Goal: Transaction & Acquisition: Book appointment/travel/reservation

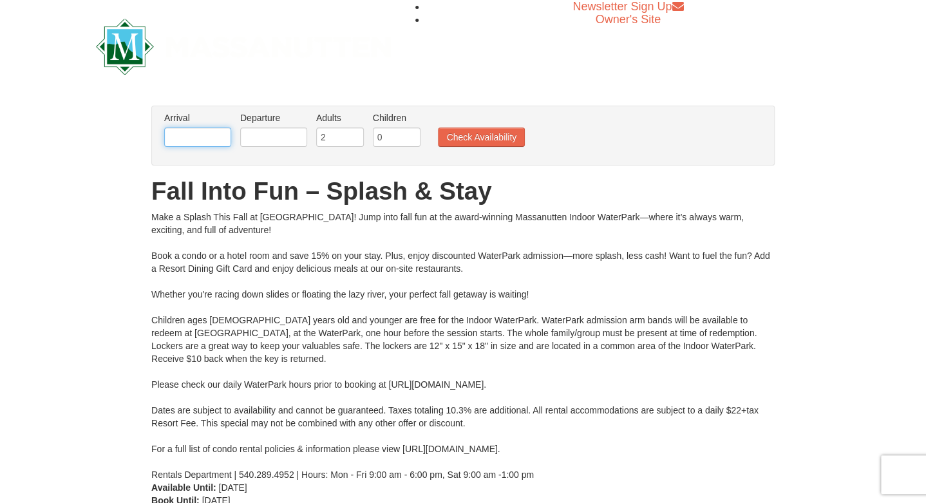
click at [213, 142] on input "text" at bounding box center [197, 137] width 67 height 19
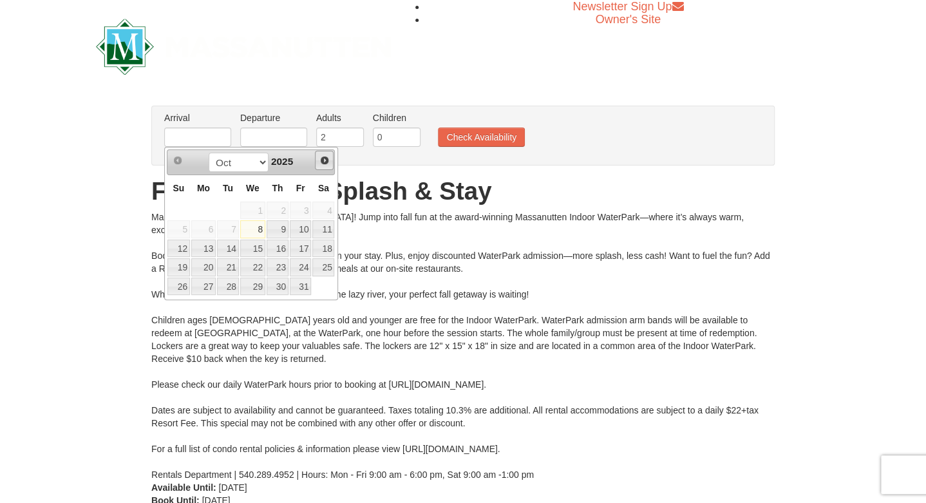
click at [325, 163] on span "Next" at bounding box center [325, 160] width 10 height 10
click at [308, 228] on link "7" at bounding box center [301, 229] width 22 height 18
type input "[DATE]"
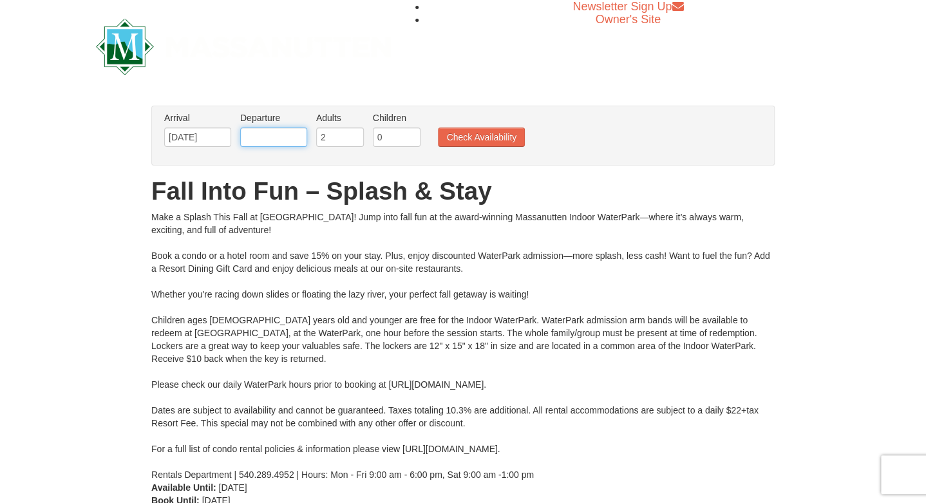
click at [275, 135] on input "text" at bounding box center [273, 137] width 67 height 19
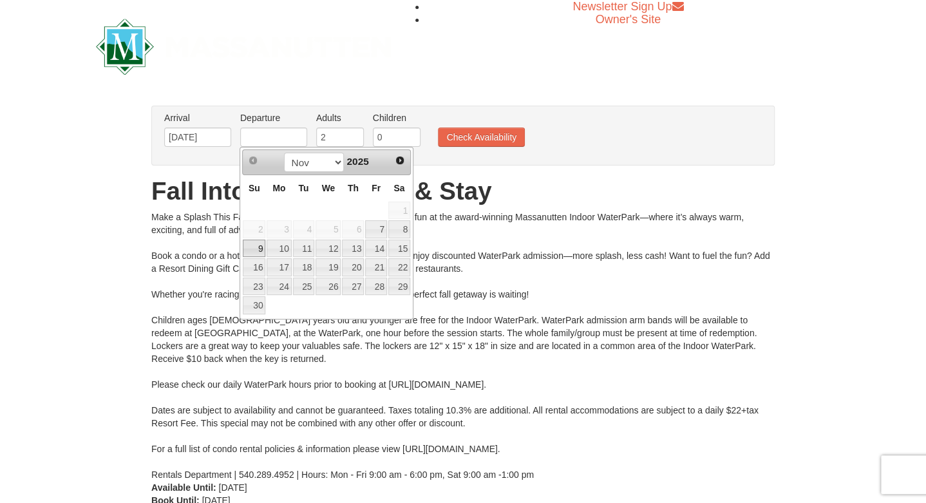
click at [258, 247] on link "9" at bounding box center [254, 249] width 23 height 18
type input "[DATE]"
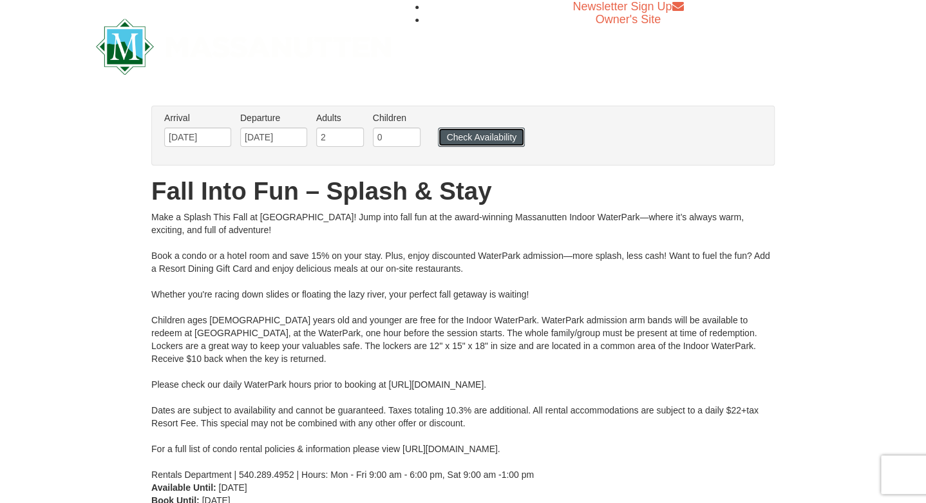
click at [484, 134] on button "Check Availability" at bounding box center [481, 137] width 87 height 19
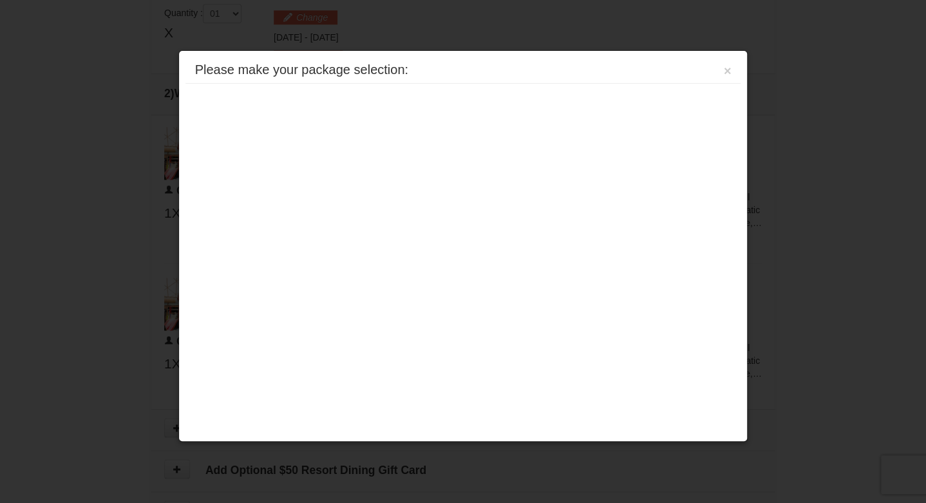
scroll to position [548, 0]
click at [728, 73] on button "×" at bounding box center [728, 70] width 8 height 13
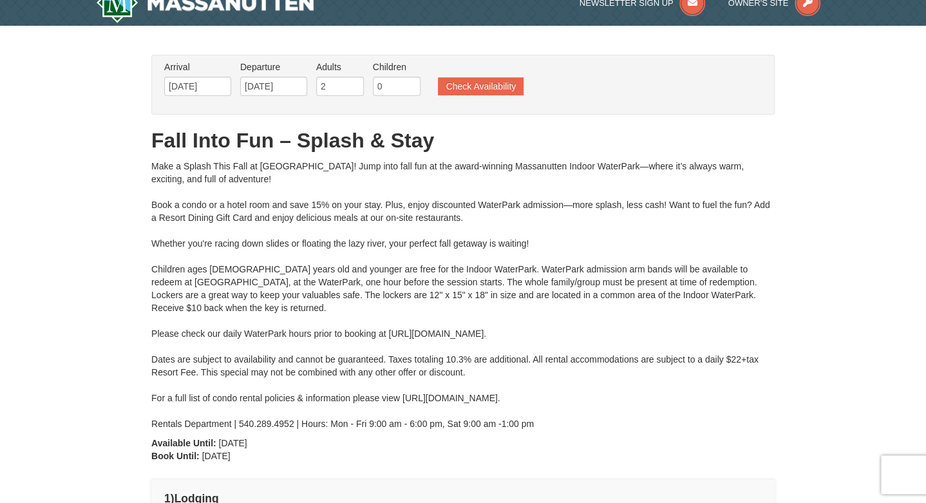
scroll to position [0, 0]
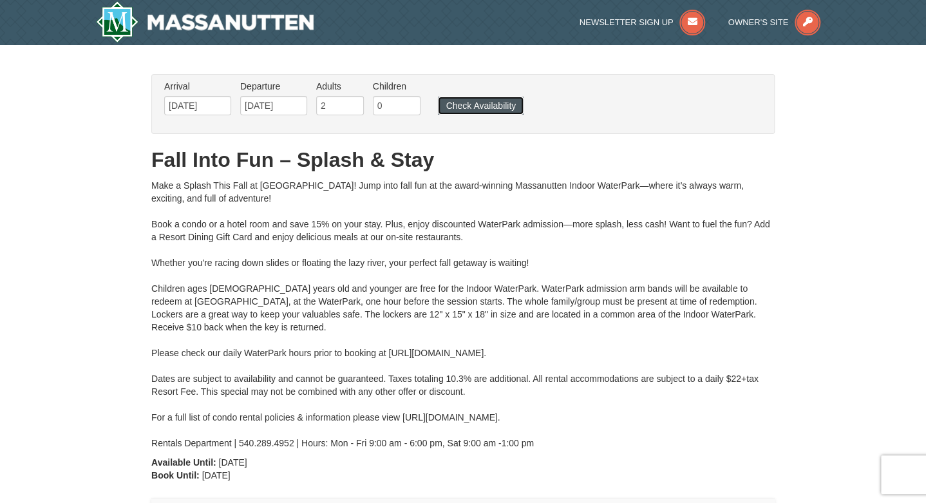
click at [490, 103] on button "Check Availability" at bounding box center [481, 106] width 86 height 18
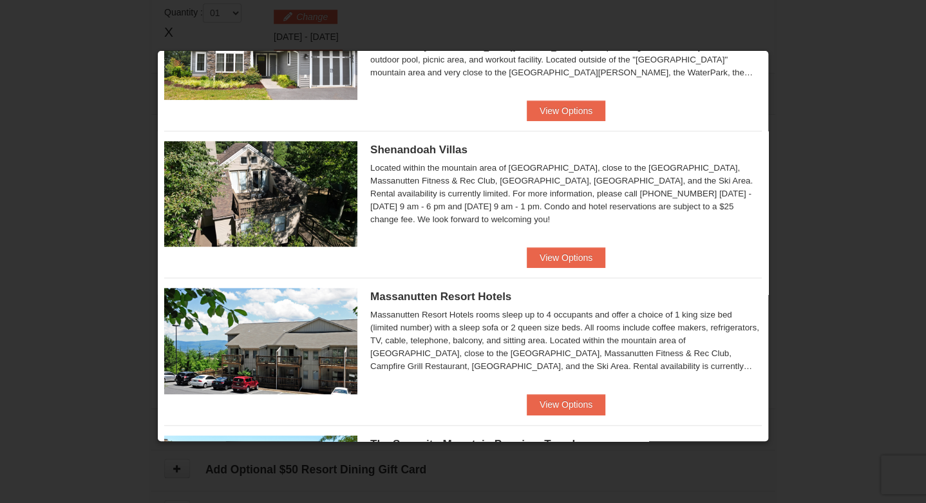
scroll to position [371, 0]
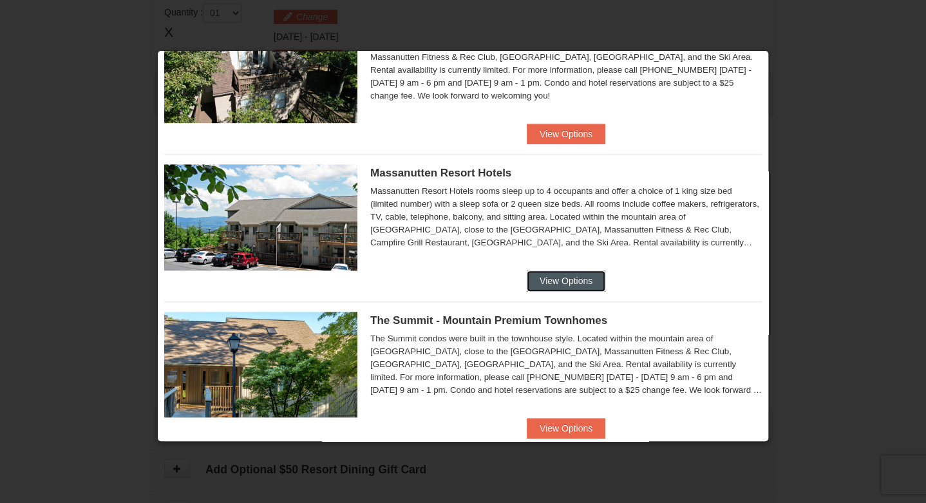
click at [548, 278] on button "View Options" at bounding box center [566, 281] width 79 height 21
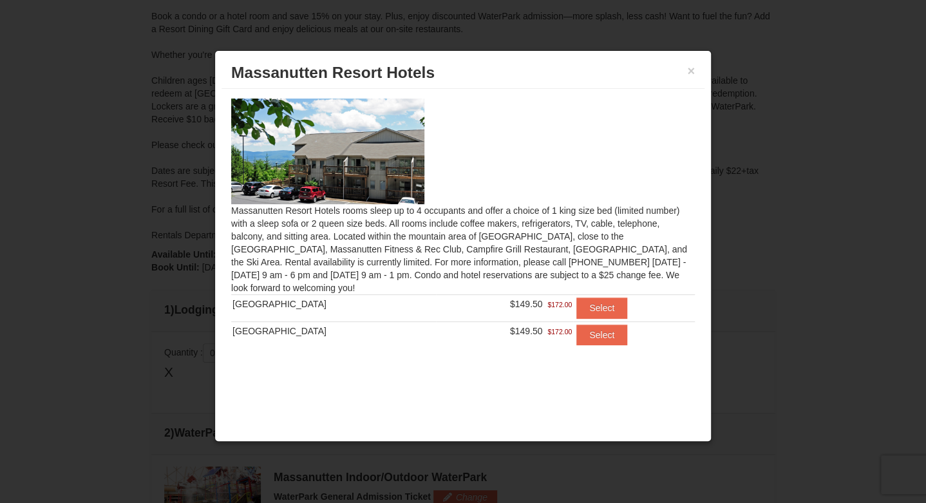
scroll to position [276, 0]
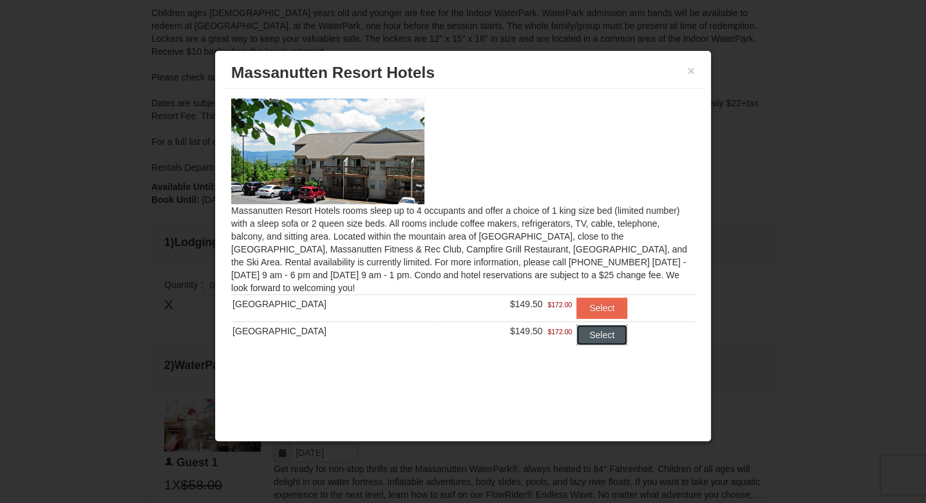
click at [592, 338] on button "Select" at bounding box center [602, 335] width 51 height 21
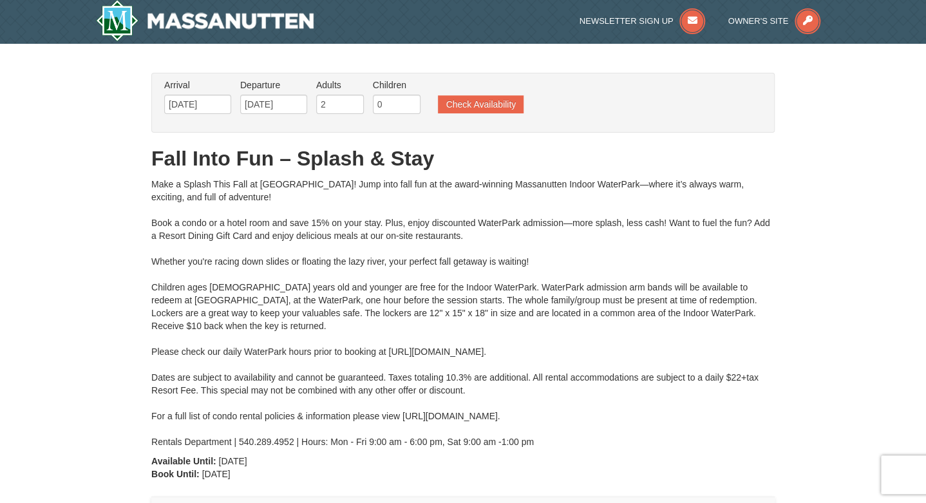
scroll to position [0, 0]
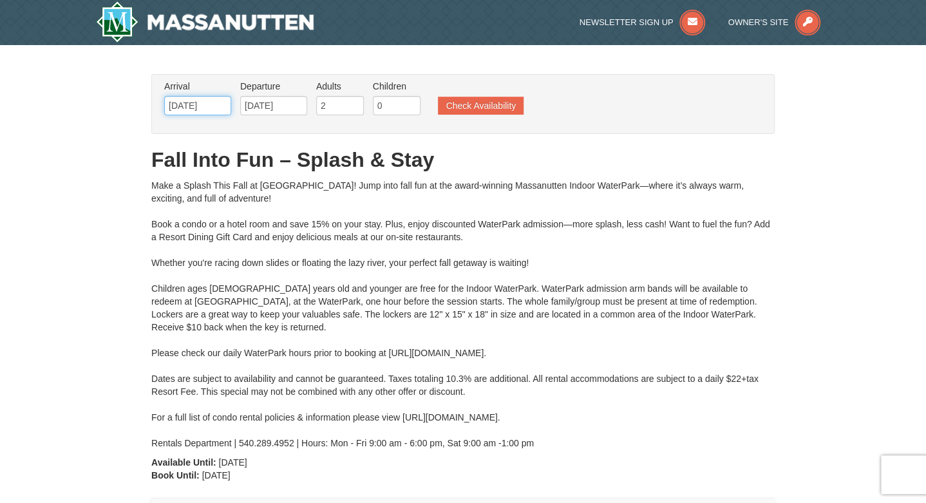
click at [207, 106] on input "11/07/2025" at bounding box center [197, 105] width 67 height 19
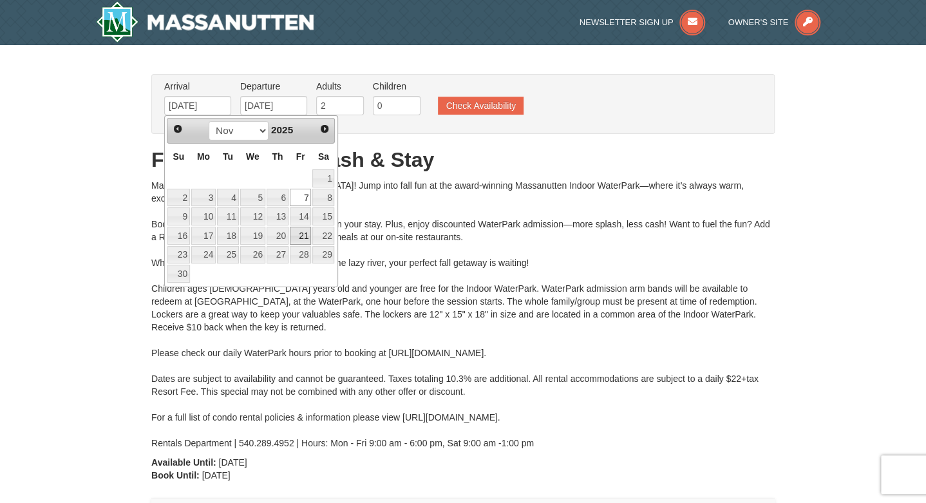
click at [301, 235] on link "21" at bounding box center [301, 236] width 22 height 18
type input "11/21/2025"
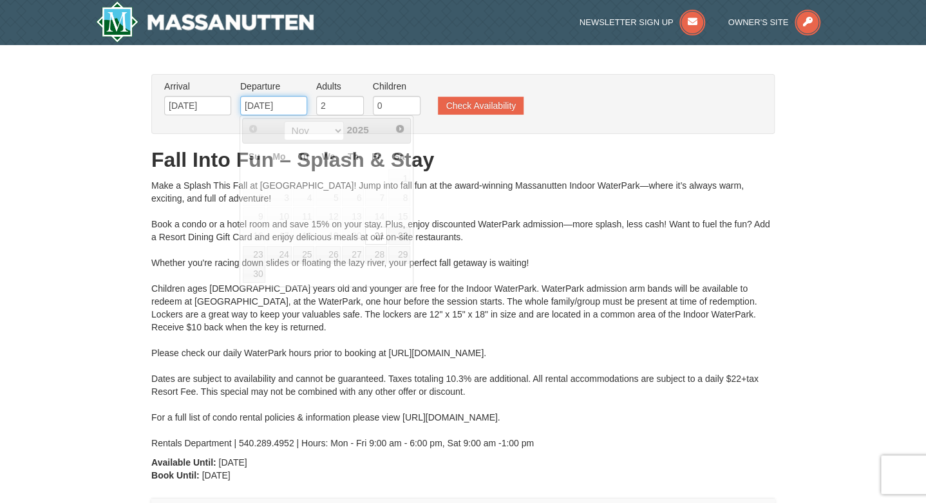
click at [296, 107] on input "11/21/2025" at bounding box center [273, 105] width 67 height 19
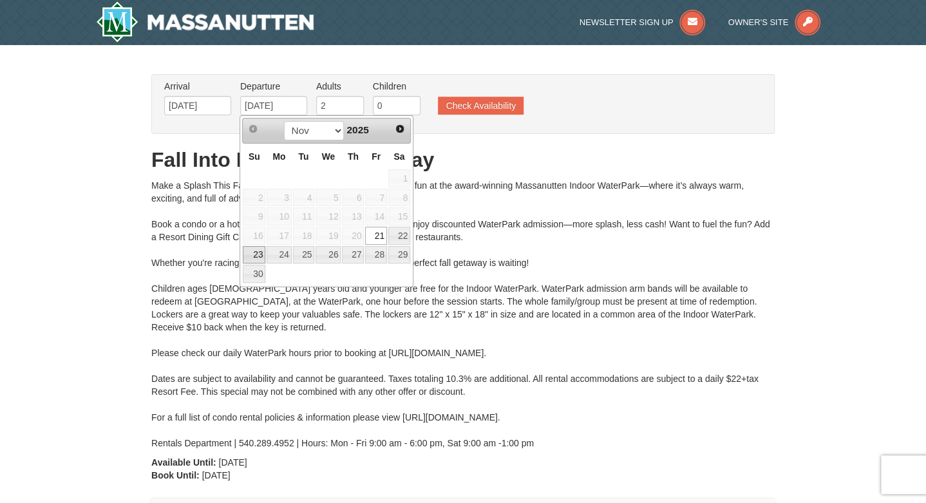
click at [256, 254] on link "23" at bounding box center [254, 255] width 23 height 18
type input "11/23/2025"
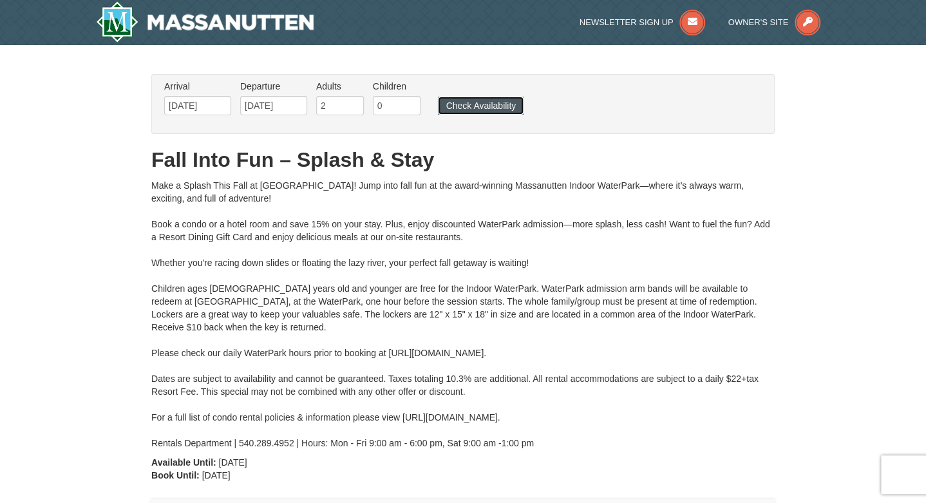
click at [487, 103] on button "Check Availability" at bounding box center [481, 106] width 86 height 18
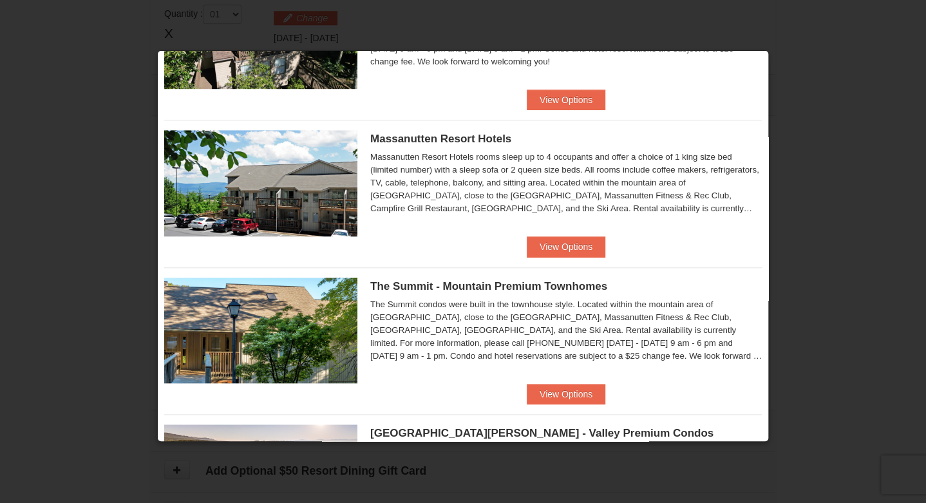
scroll to position [381, 0]
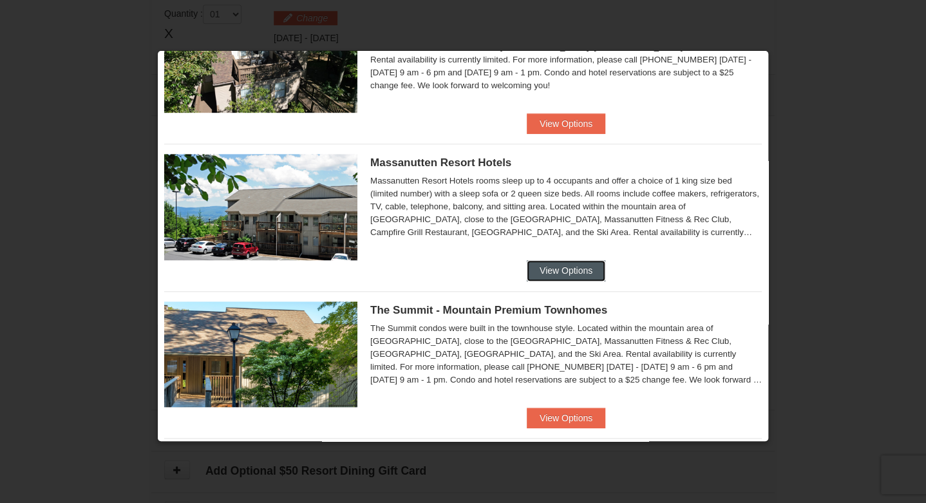
click at [563, 269] on button "View Options" at bounding box center [566, 270] width 79 height 21
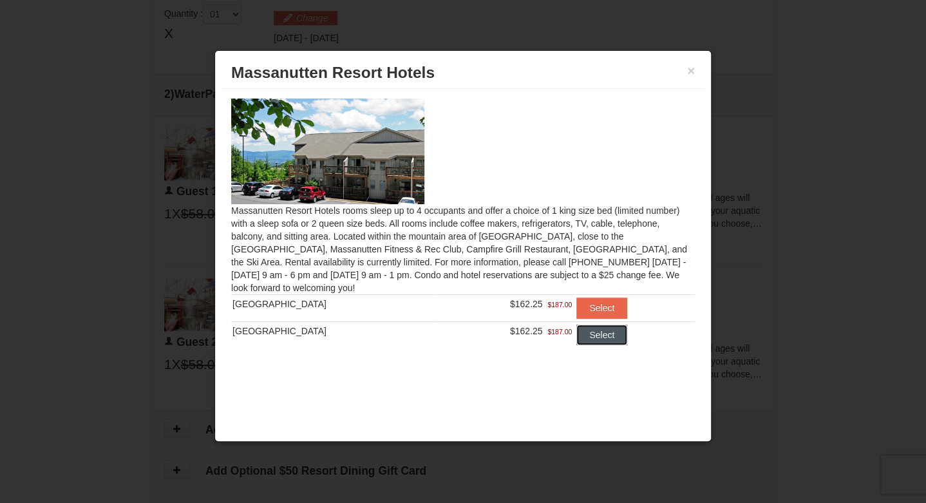
click at [598, 332] on button "Select" at bounding box center [602, 335] width 51 height 21
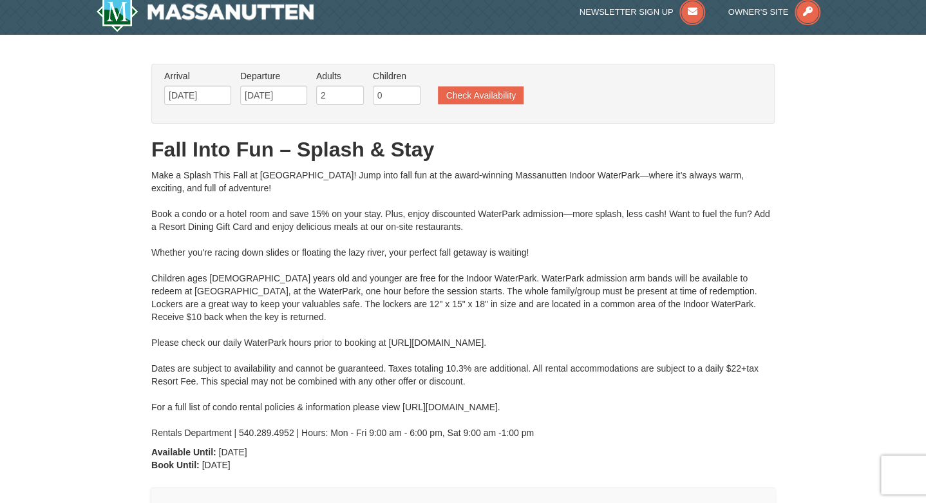
scroll to position [0, 0]
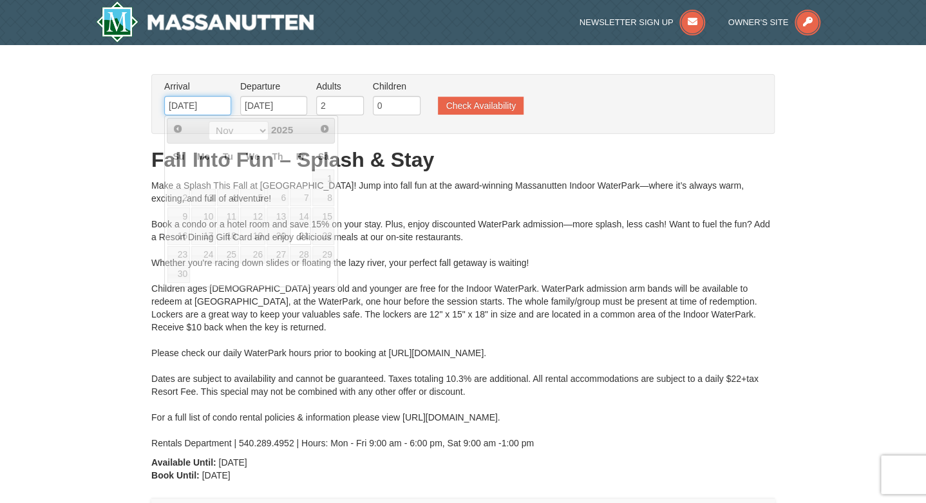
click at [215, 105] on input "[DATE]" at bounding box center [197, 105] width 67 height 19
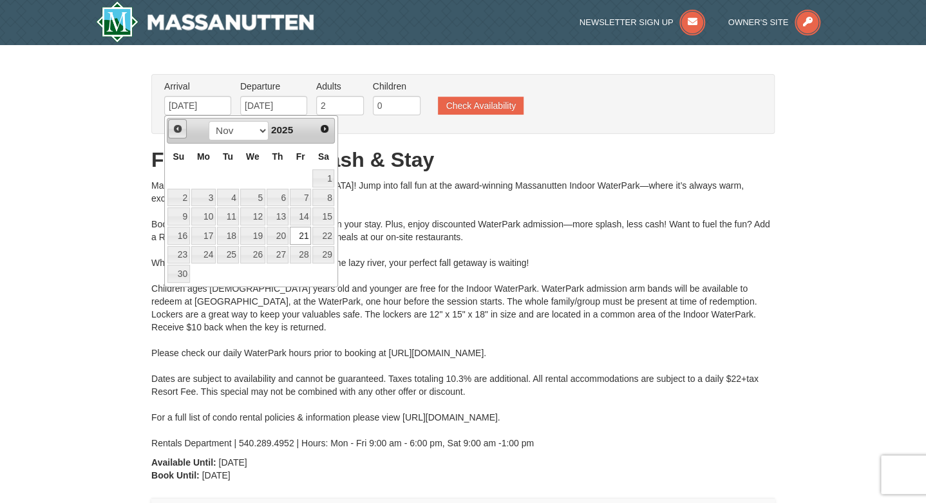
click at [177, 129] on span "Prev" at bounding box center [178, 129] width 10 height 10
click at [300, 233] on link "24" at bounding box center [301, 236] width 22 height 18
type input "[DATE]"
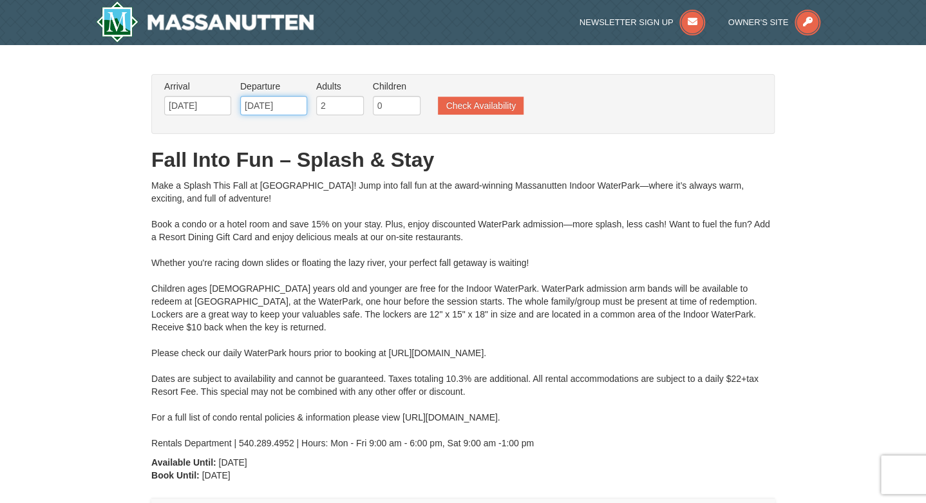
click at [289, 104] on input "11/23/2025" at bounding box center [273, 105] width 67 height 19
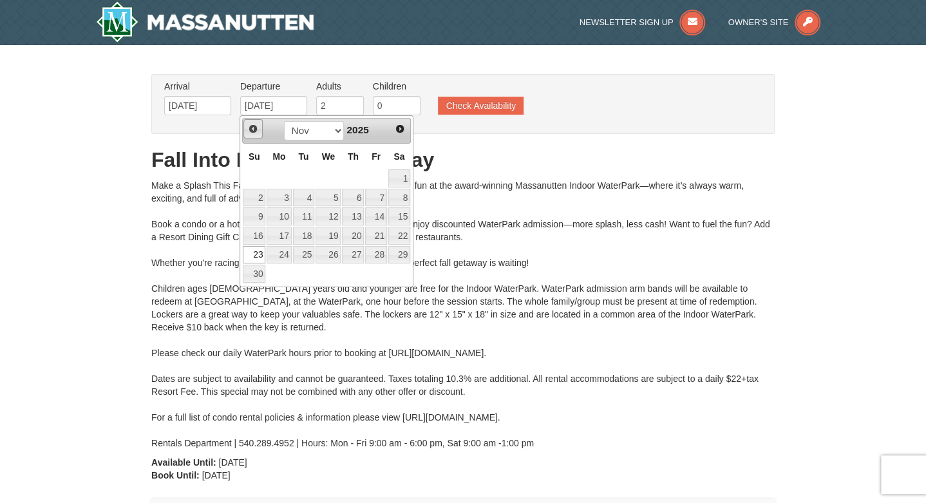
click at [253, 128] on span "Prev" at bounding box center [253, 129] width 10 height 10
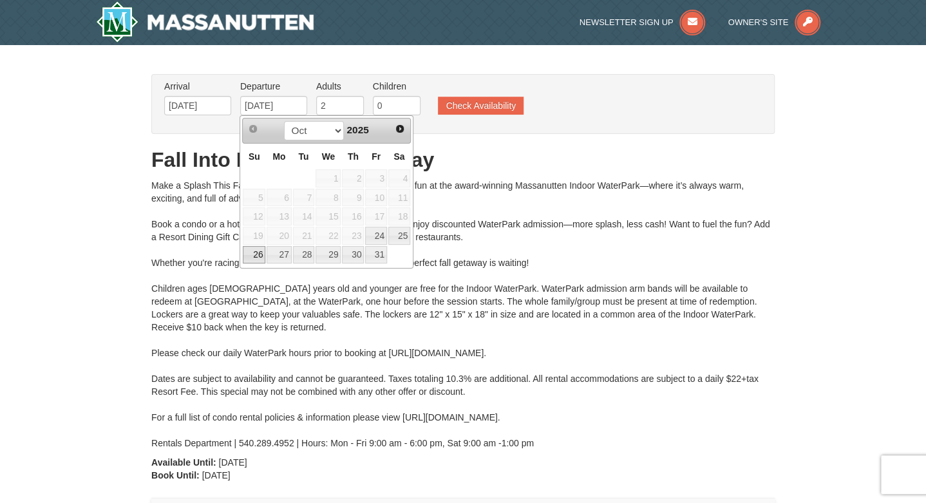
click at [253, 251] on link "26" at bounding box center [254, 255] width 23 height 18
type input "[DATE]"
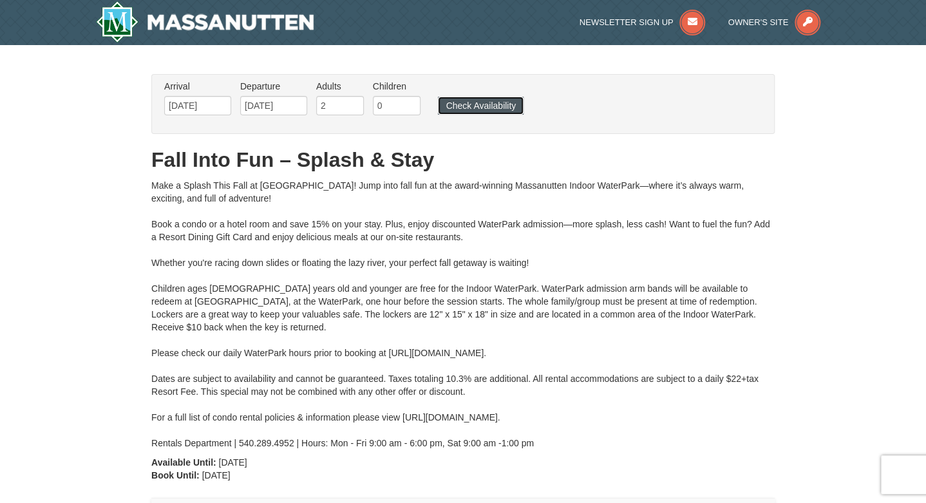
click at [466, 104] on button "Check Availability" at bounding box center [481, 106] width 86 height 18
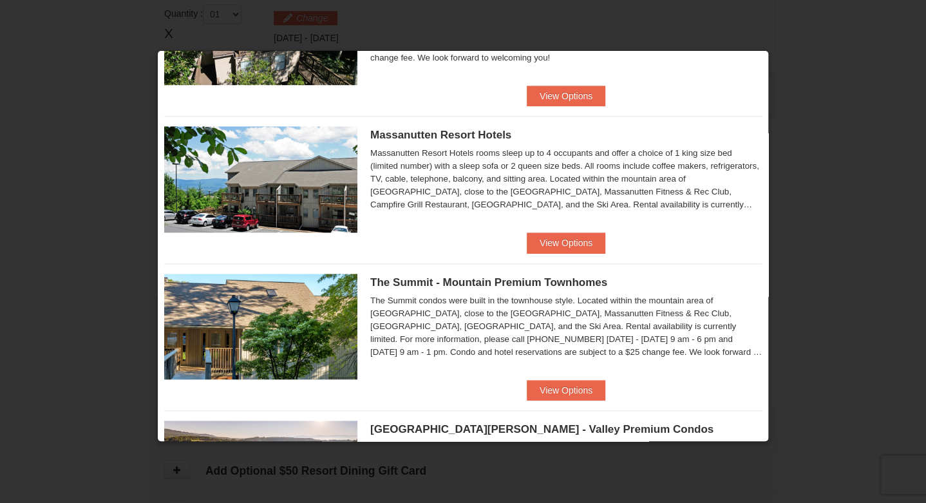
scroll to position [381, 0]
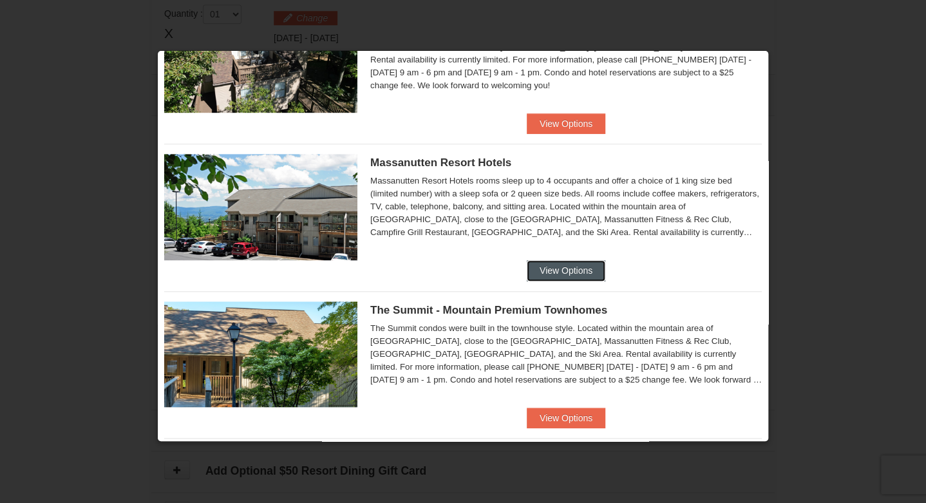
click at [575, 273] on button "View Options" at bounding box center [566, 270] width 79 height 21
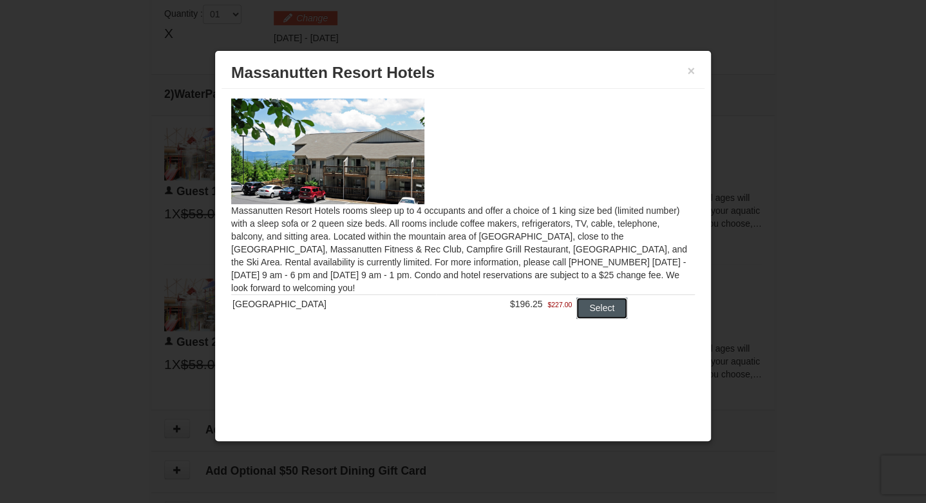
click at [599, 309] on button "Select" at bounding box center [602, 308] width 51 height 21
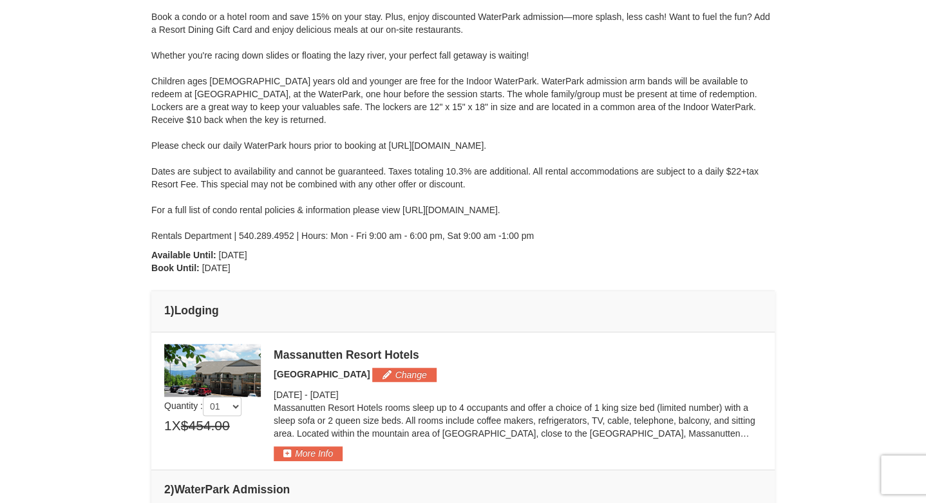
scroll to position [0, 0]
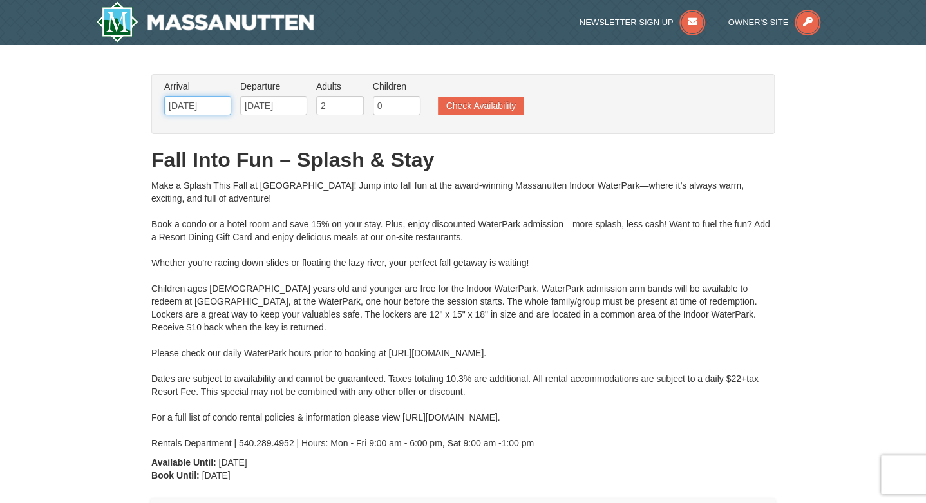
click at [217, 102] on input "10/24/2025" at bounding box center [197, 105] width 67 height 19
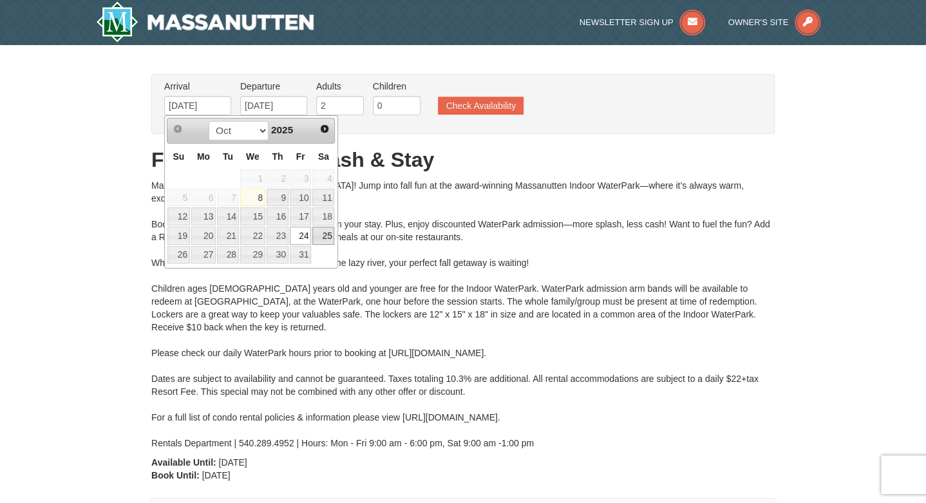
click at [326, 233] on link "25" at bounding box center [323, 236] width 22 height 18
type input "[DATE]"
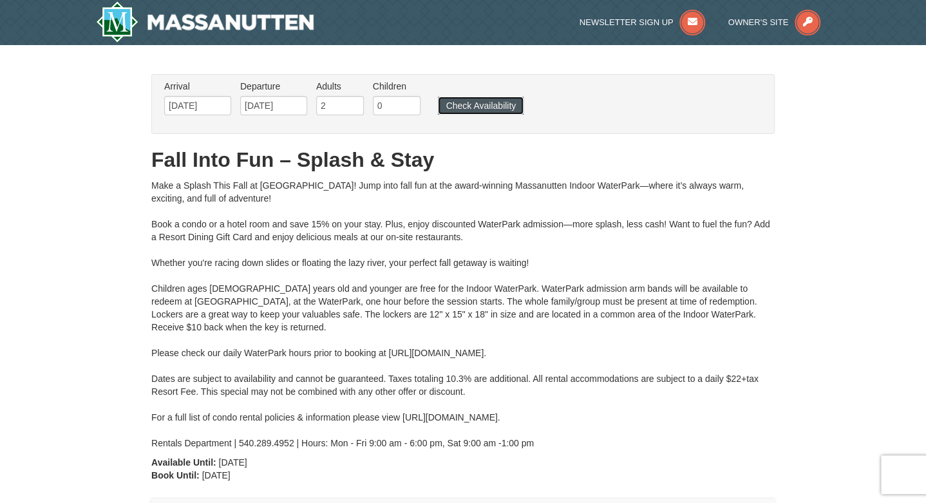
click at [465, 103] on button "Check Availability" at bounding box center [481, 106] width 86 height 18
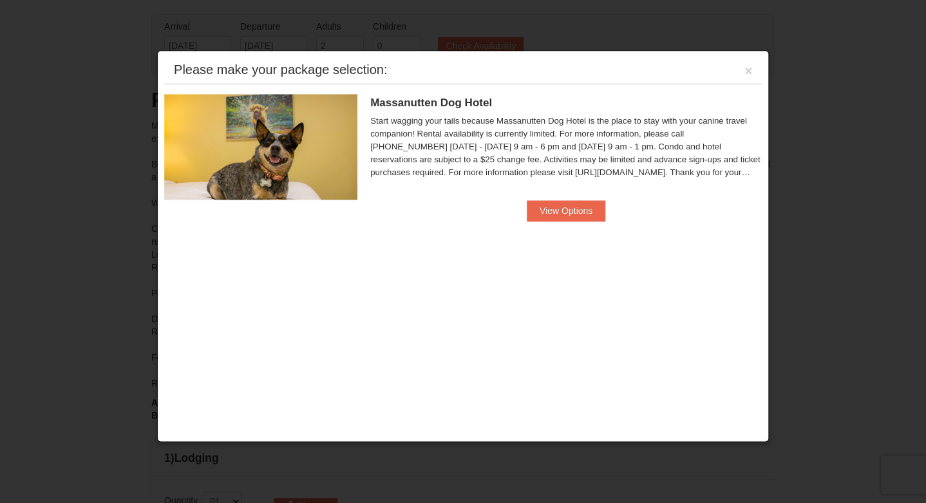
scroll to position [140, 0]
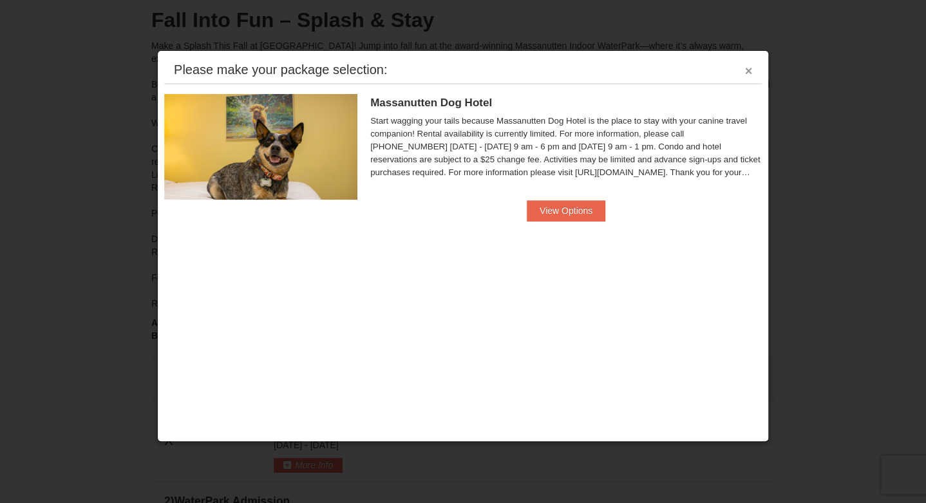
click at [750, 72] on button "×" at bounding box center [749, 70] width 8 height 13
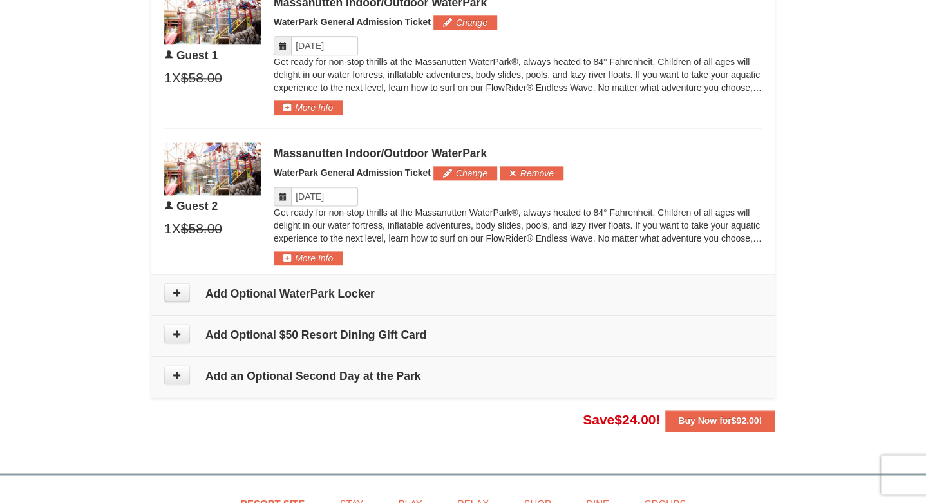
scroll to position [684, 0]
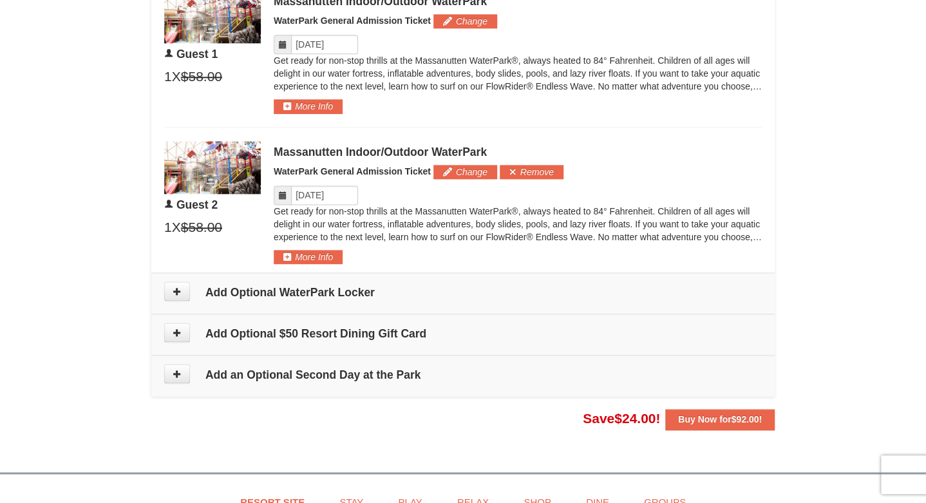
click at [282, 193] on icon at bounding box center [282, 195] width 9 height 9
click at [463, 171] on button "Change" at bounding box center [466, 172] width 64 height 14
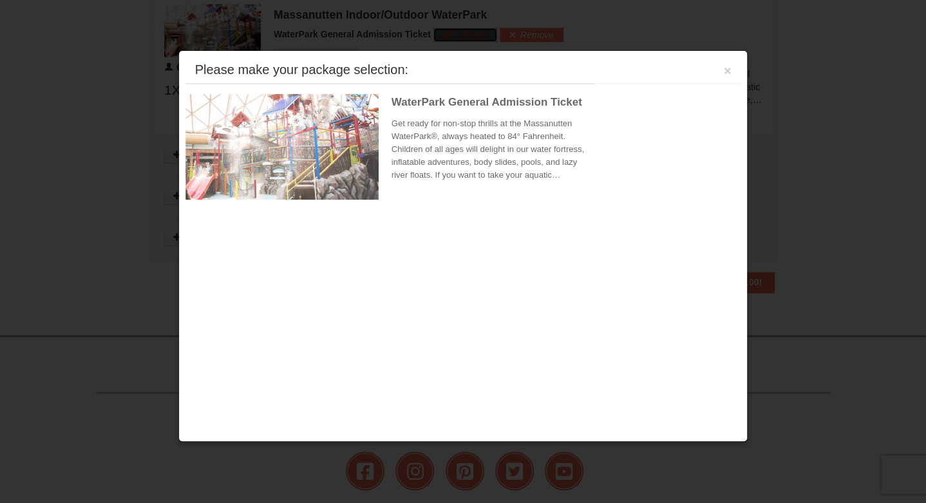
scroll to position [823, 0]
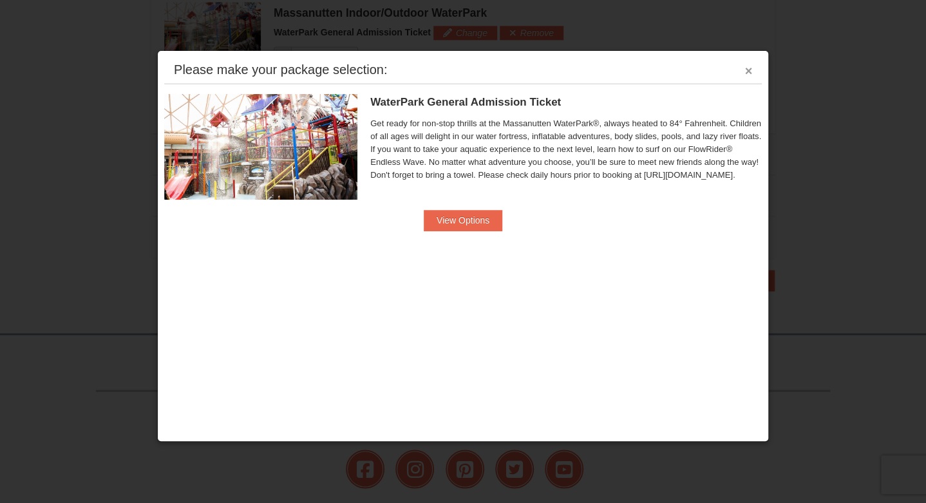
click at [748, 71] on button "×" at bounding box center [749, 70] width 8 height 13
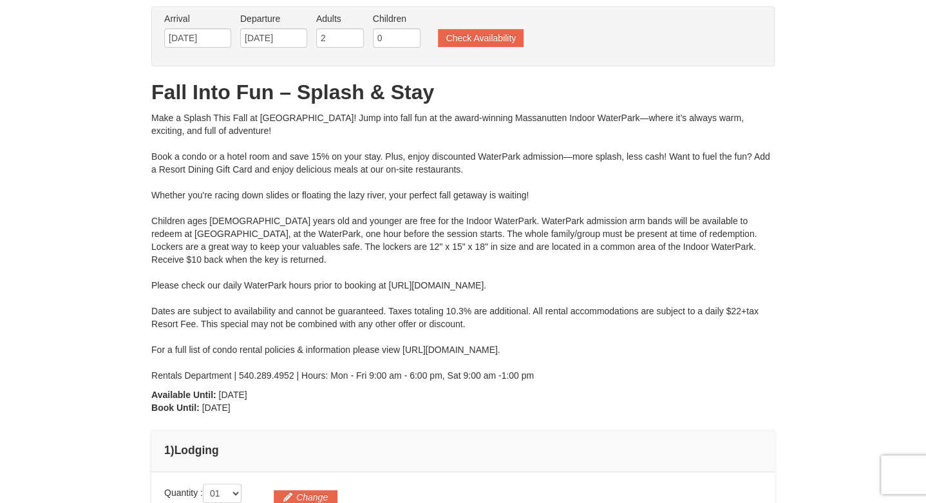
scroll to position [0, 0]
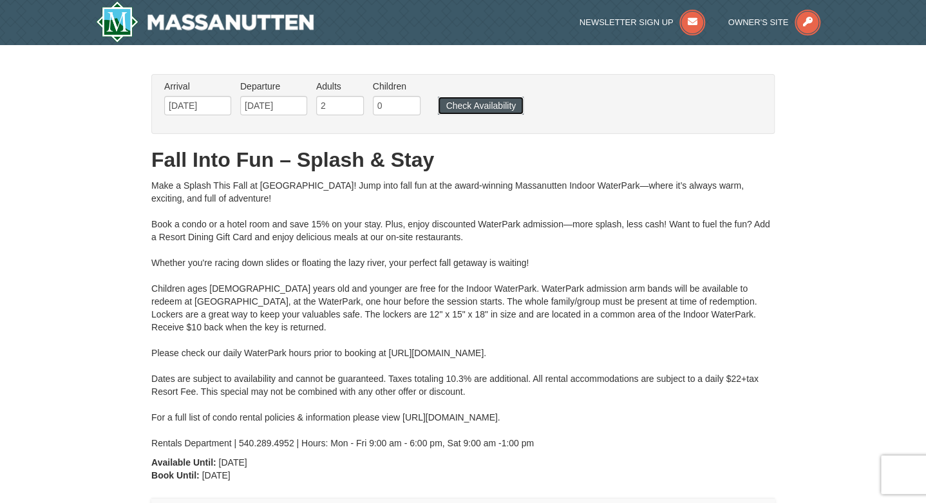
click at [464, 106] on button "Check Availability" at bounding box center [481, 106] width 86 height 18
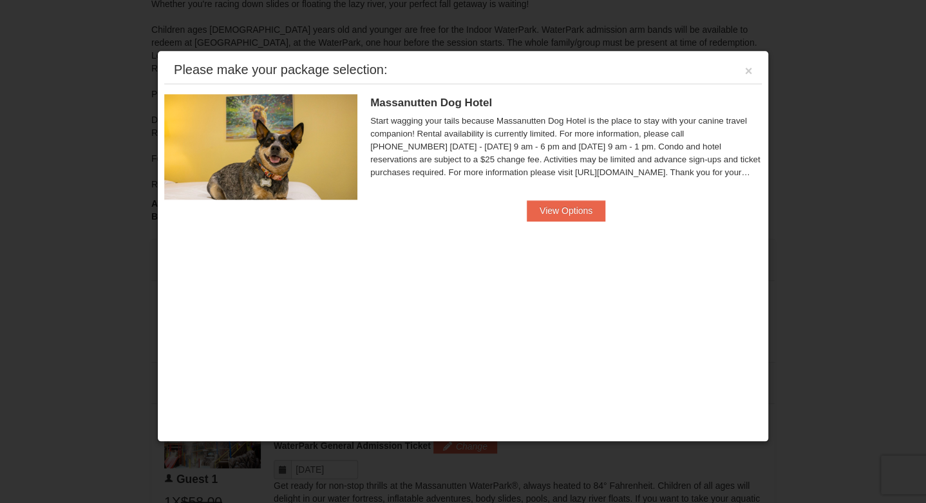
scroll to position [229, 0]
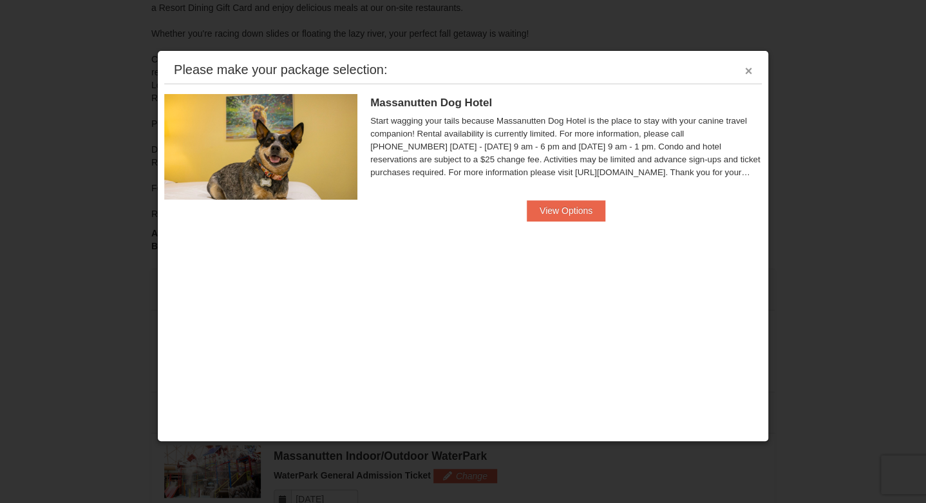
click at [749, 71] on button "×" at bounding box center [749, 70] width 8 height 13
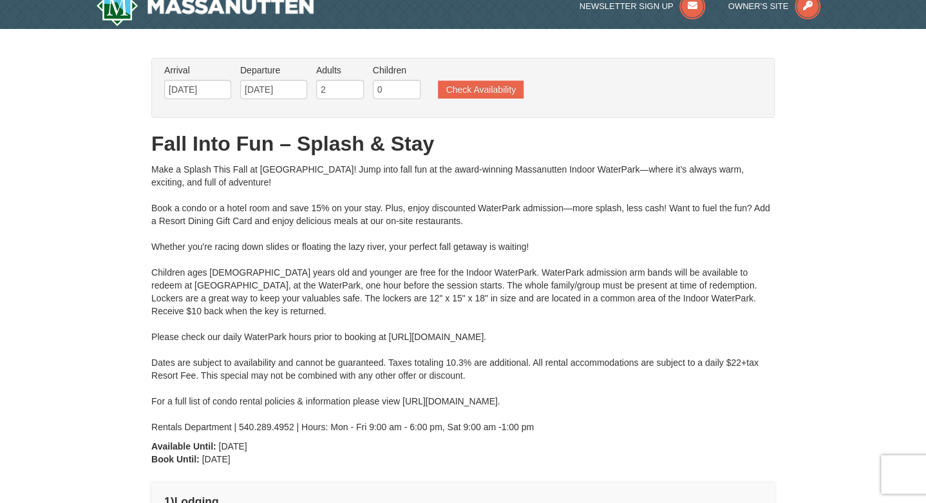
scroll to position [0, 0]
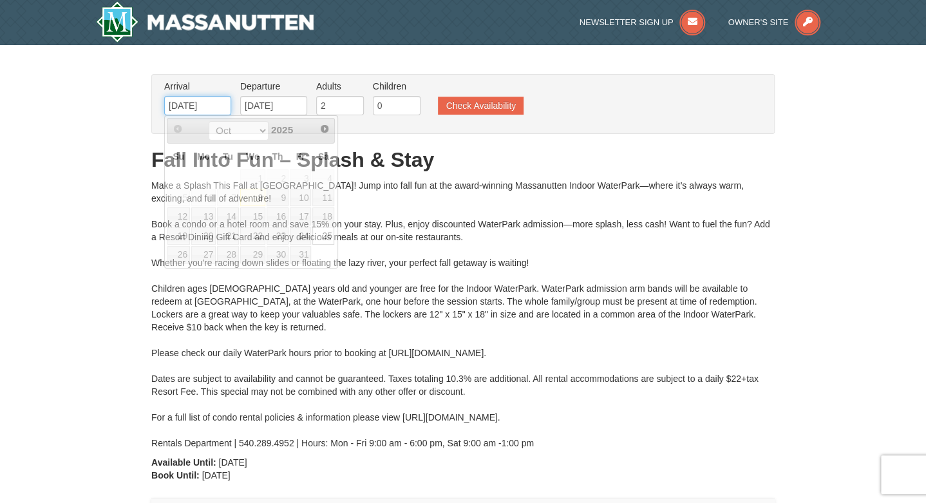
click at [217, 102] on input "10/25/2025" at bounding box center [197, 105] width 67 height 19
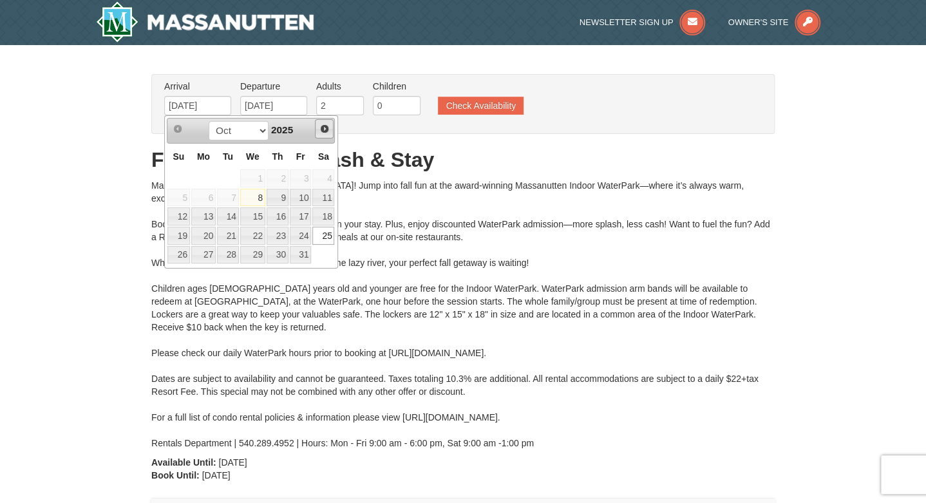
click at [323, 128] on span "Next" at bounding box center [325, 129] width 10 height 10
click at [327, 236] on link "22" at bounding box center [323, 236] width 22 height 18
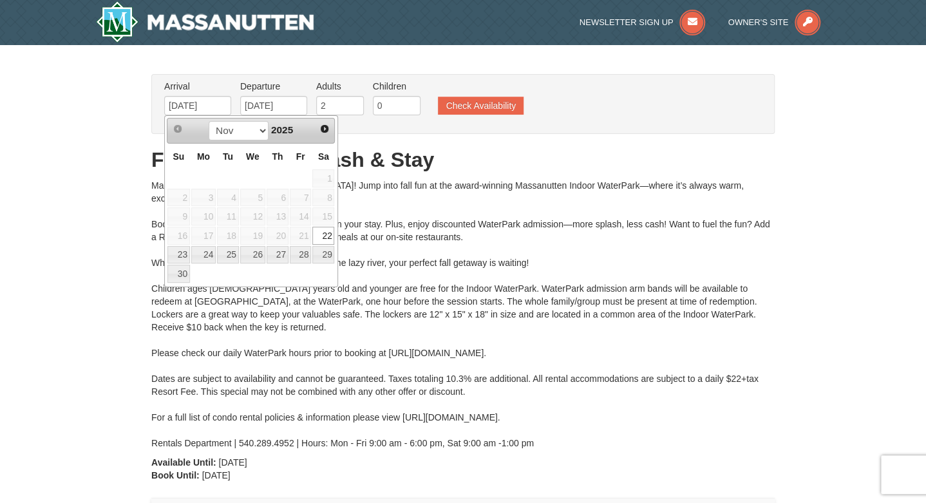
type input "[DATE]"
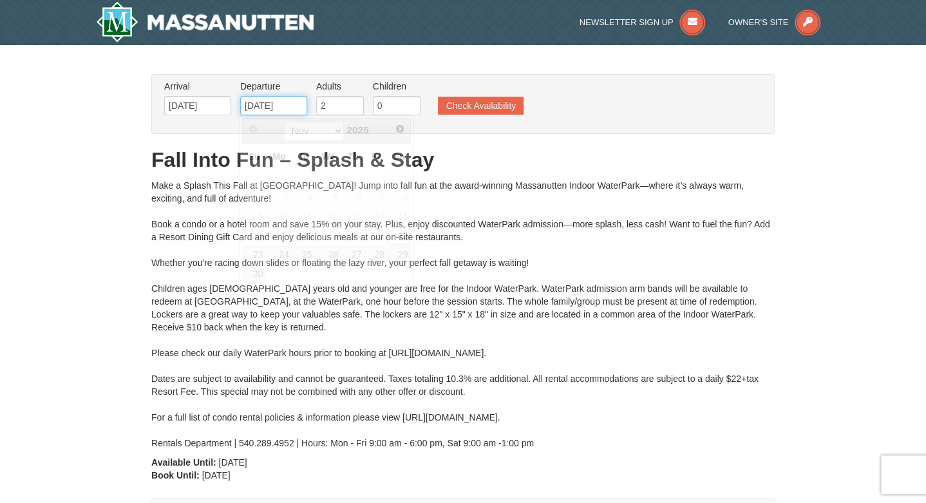
click at [295, 102] on input "[DATE]" at bounding box center [273, 105] width 67 height 19
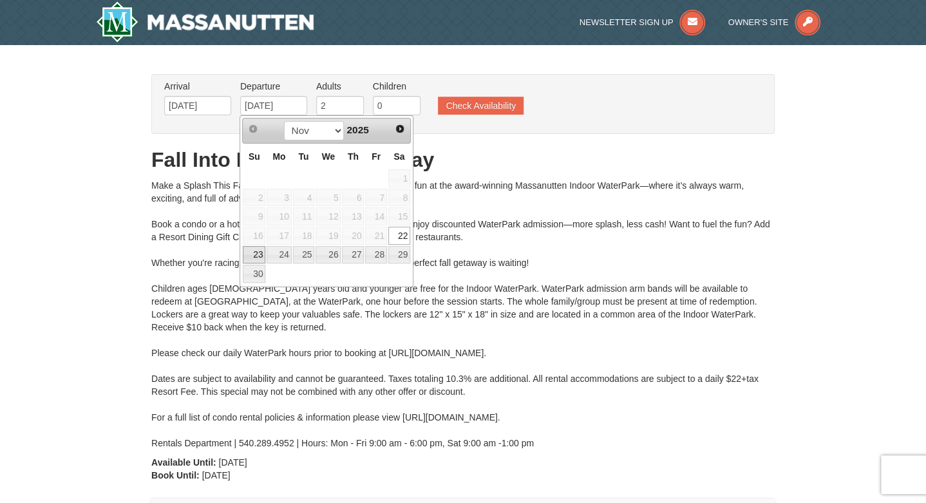
click at [258, 252] on link "23" at bounding box center [254, 255] width 23 height 18
type input "[DATE]"
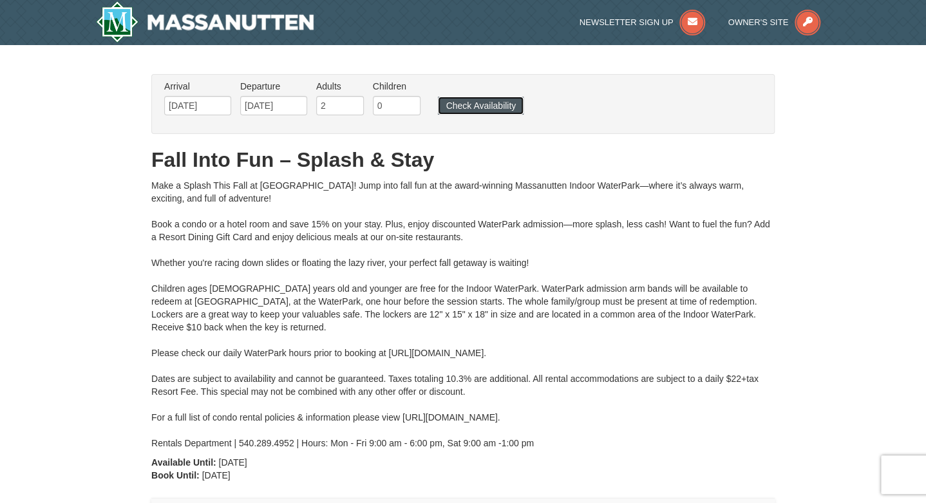
click at [486, 106] on button "Check Availability" at bounding box center [481, 106] width 86 height 18
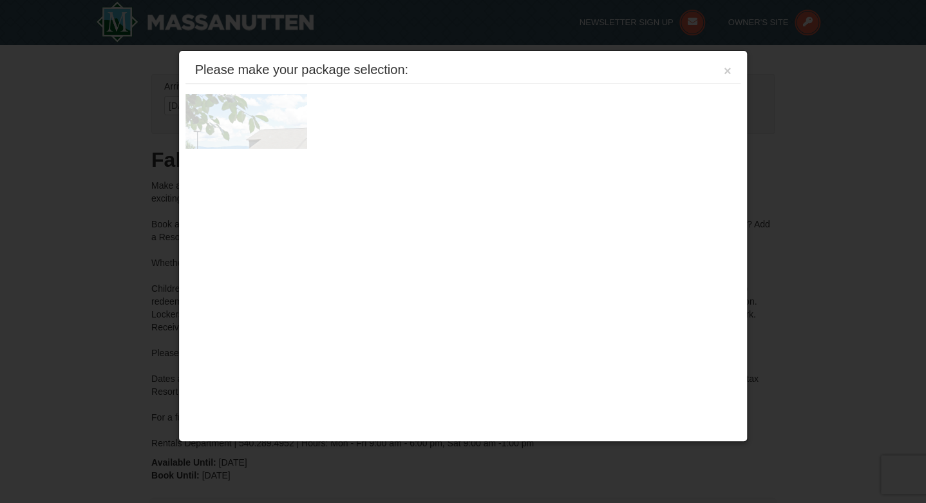
scroll to position [548, 0]
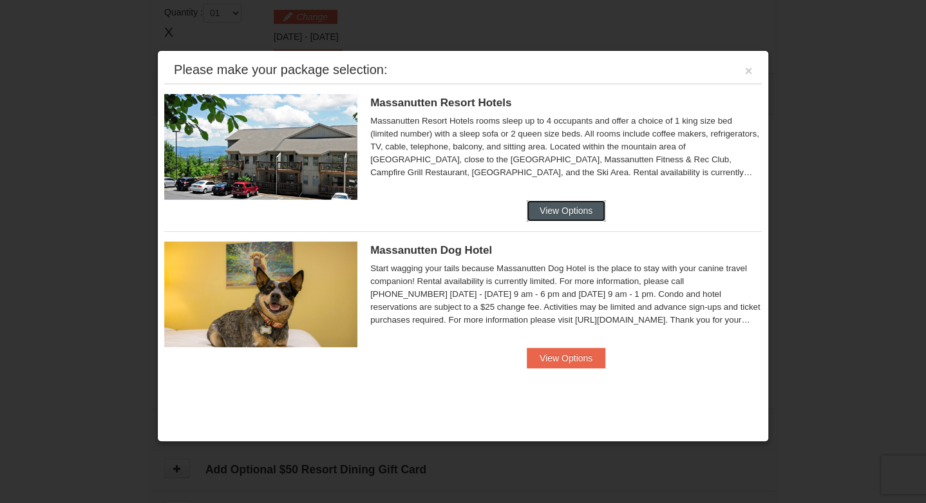
click at [551, 211] on button "View Options" at bounding box center [566, 210] width 79 height 21
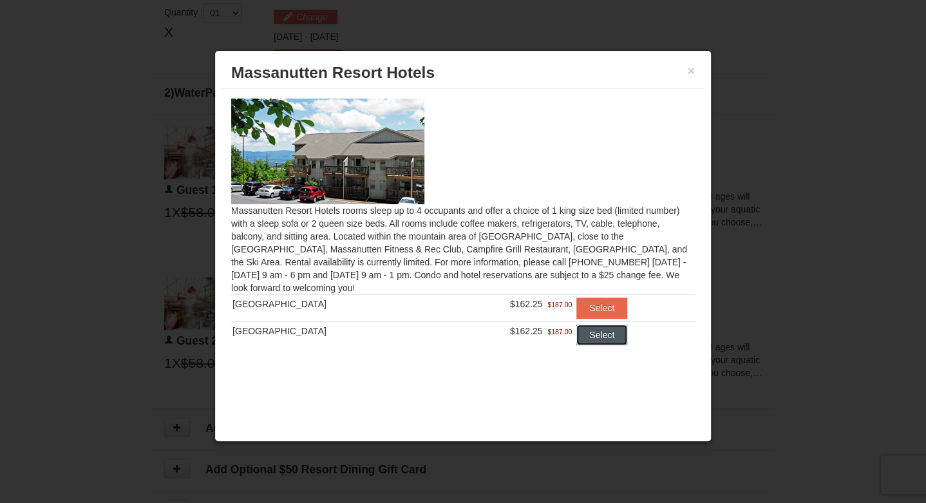
click at [591, 335] on button "Select" at bounding box center [602, 335] width 51 height 21
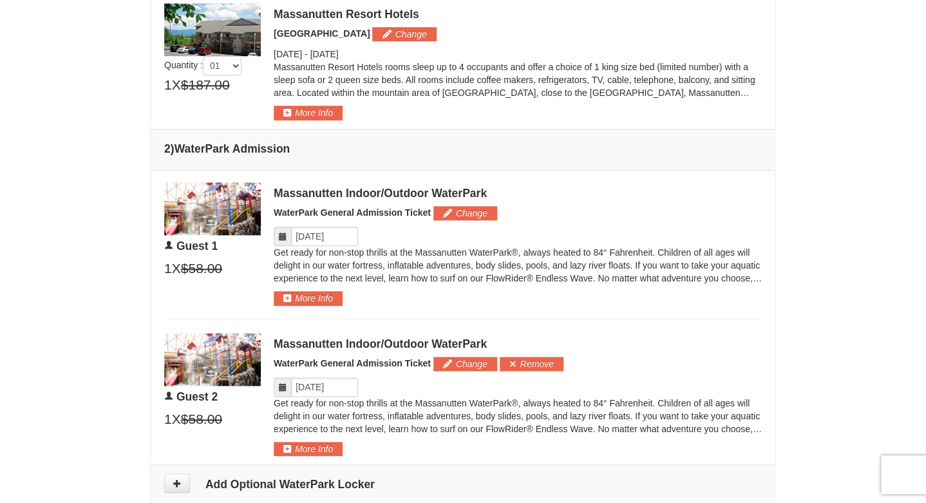
scroll to position [616, 0]
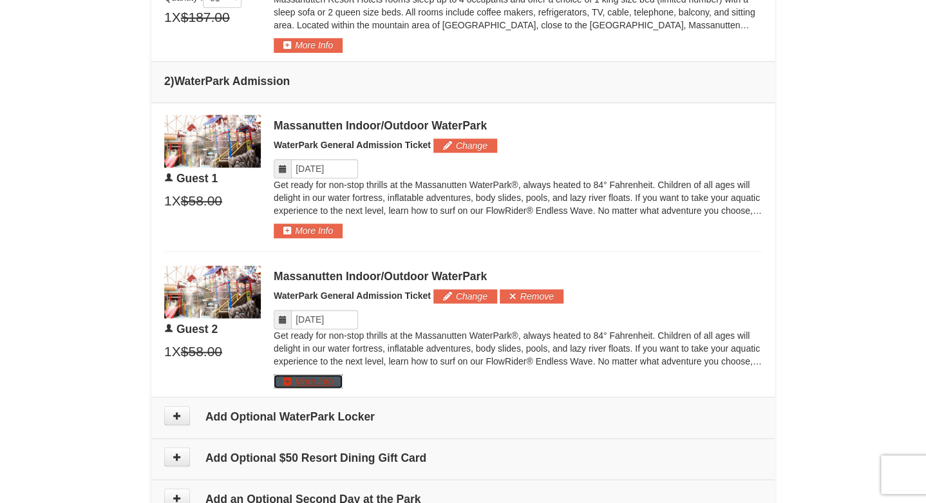
click at [326, 380] on button "More Info" at bounding box center [308, 381] width 69 height 14
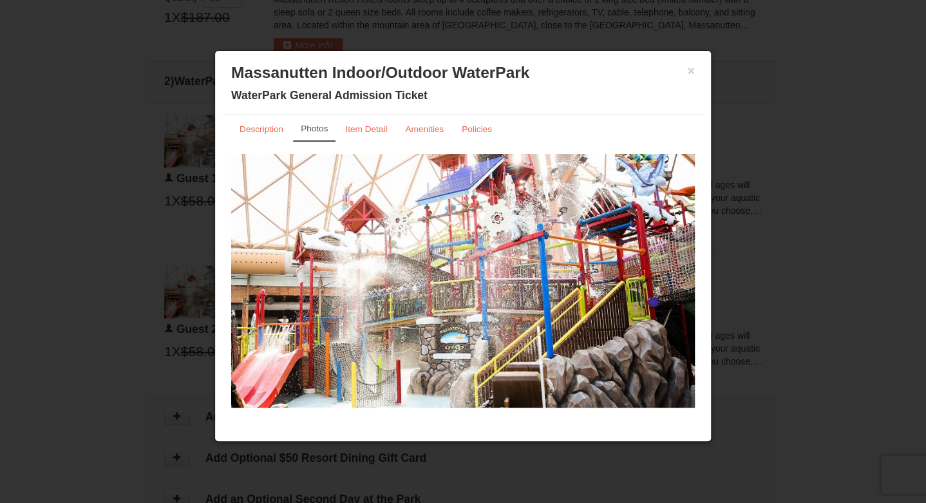
scroll to position [752, 0]
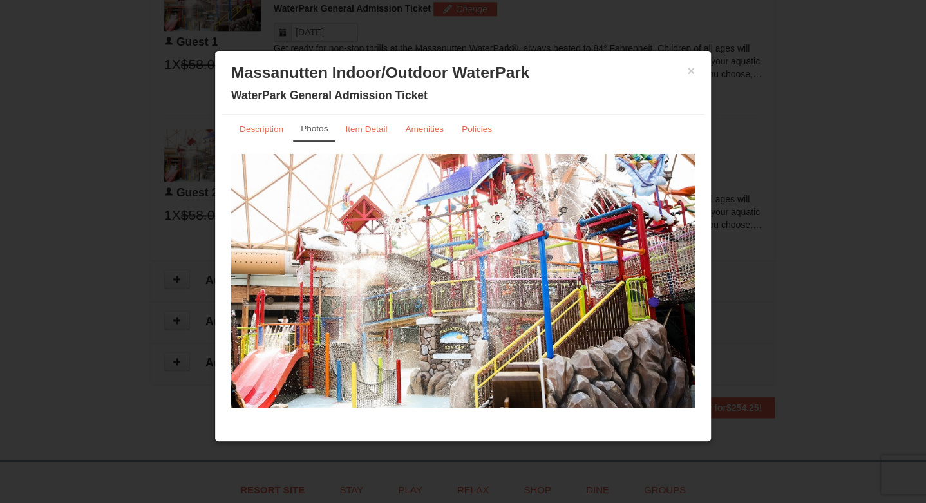
click at [684, 253] on img at bounding box center [463, 281] width 464 height 254
click at [261, 129] on small "Description" at bounding box center [262, 129] width 44 height 10
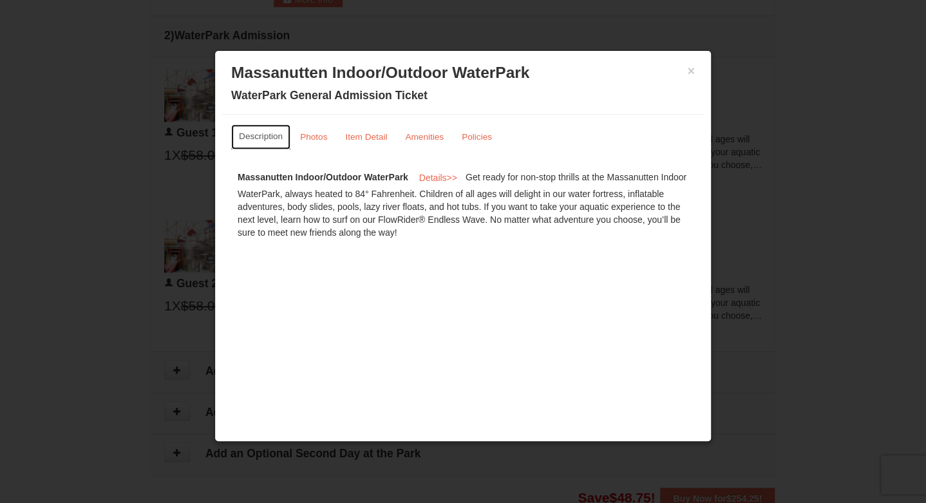
scroll to position [616, 0]
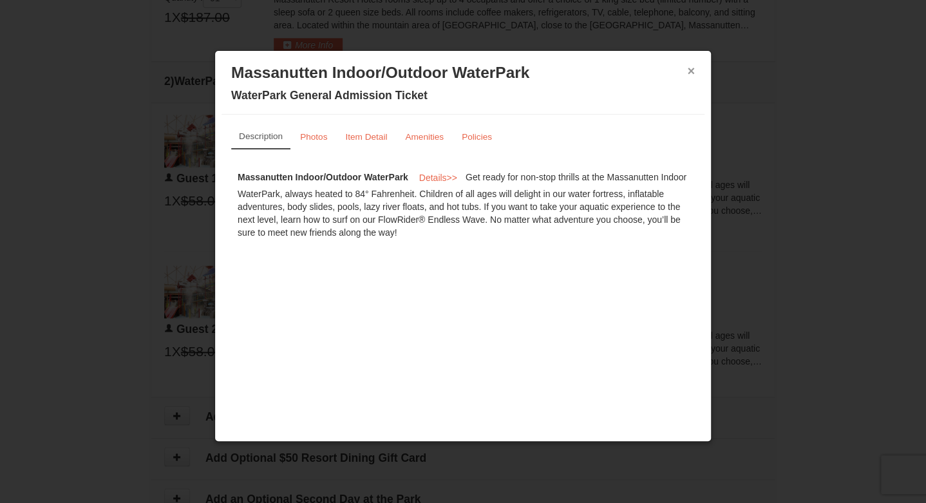
click at [691, 73] on button "×" at bounding box center [691, 70] width 8 height 13
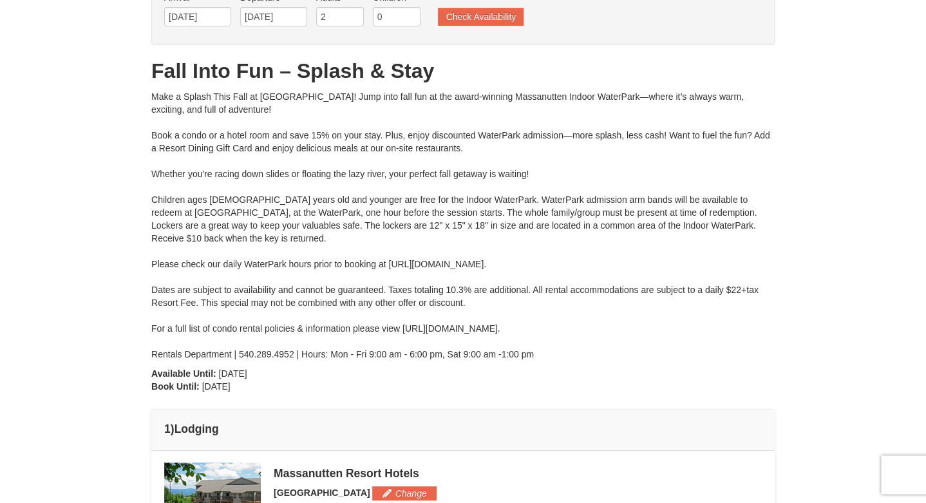
scroll to position [0, 0]
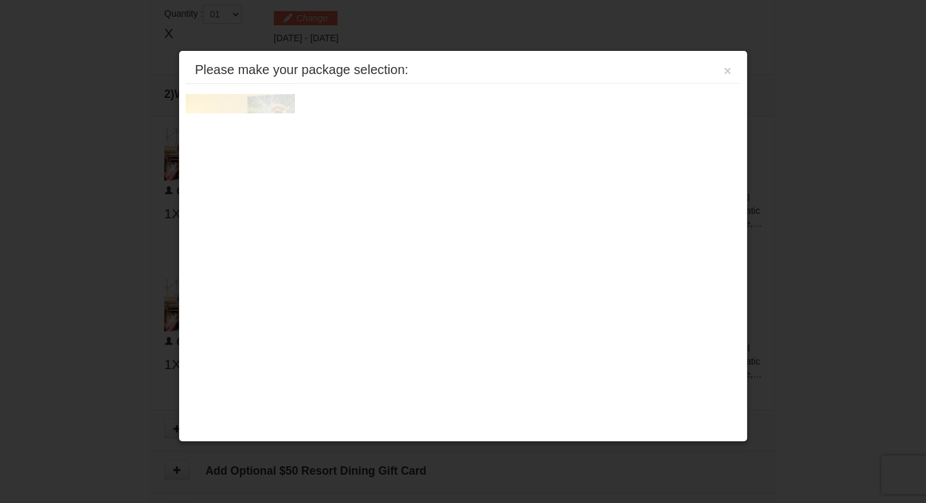
scroll to position [547, 0]
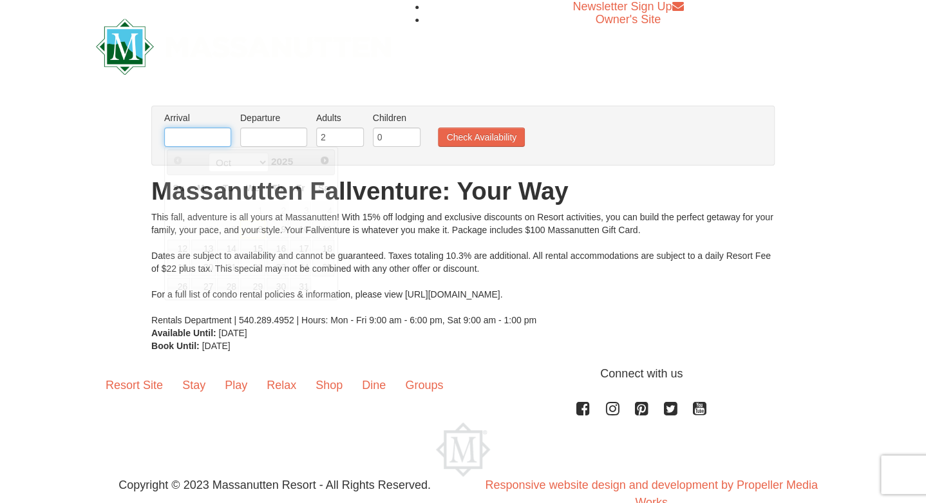
click at [209, 129] on input "text" at bounding box center [197, 137] width 67 height 19
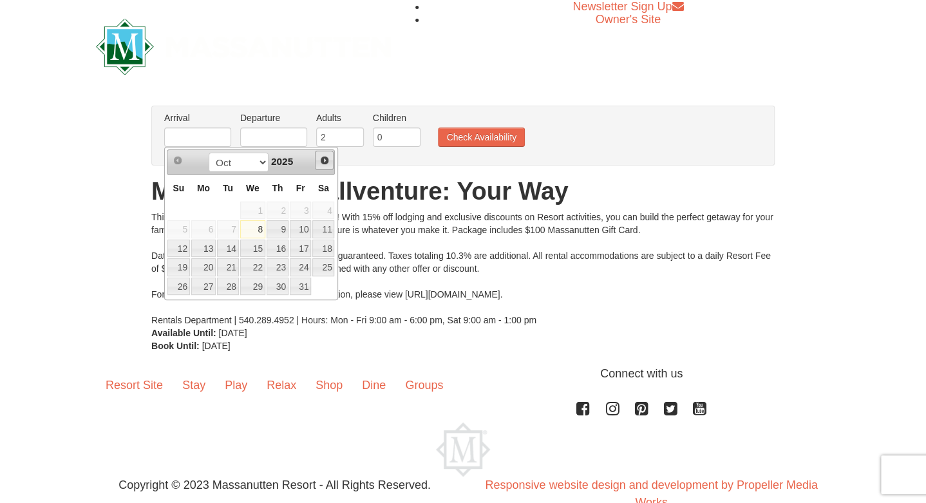
click at [326, 160] on span "Next" at bounding box center [325, 160] width 10 height 10
click at [328, 267] on link "22" at bounding box center [323, 267] width 22 height 18
type input "[DATE]"
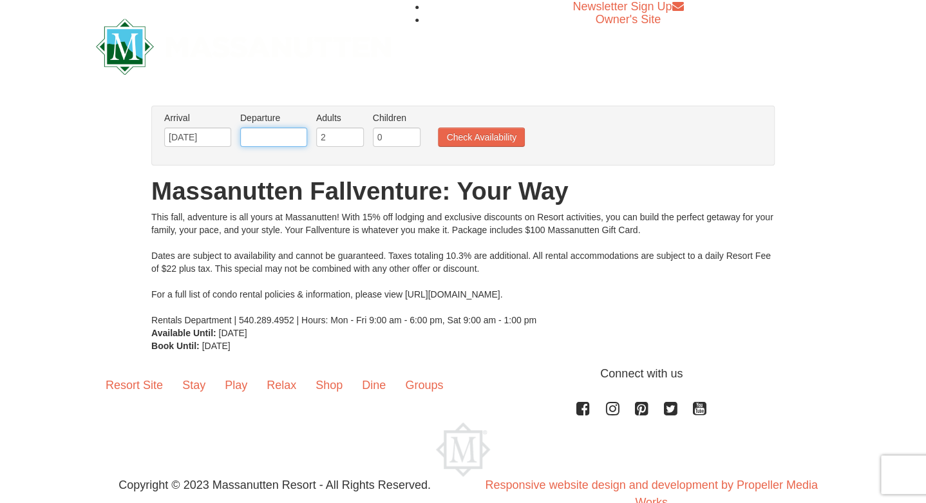
click at [302, 133] on input "text" at bounding box center [273, 137] width 67 height 19
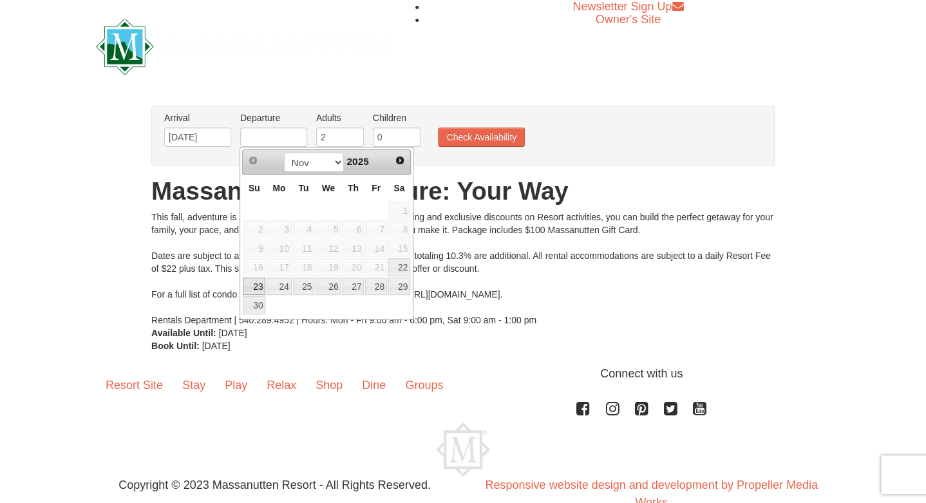
click at [256, 285] on link "23" at bounding box center [254, 287] width 23 height 18
type input "[DATE]"
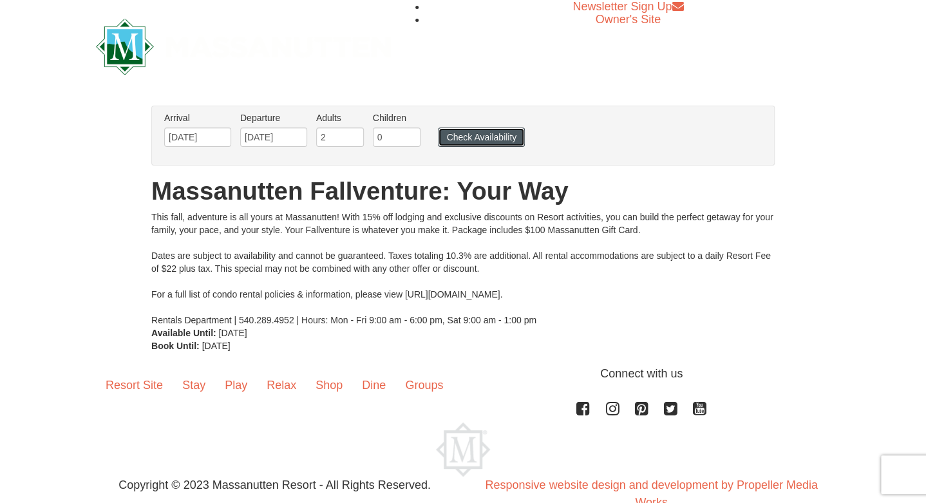
click at [468, 133] on button "Check Availability" at bounding box center [481, 137] width 87 height 19
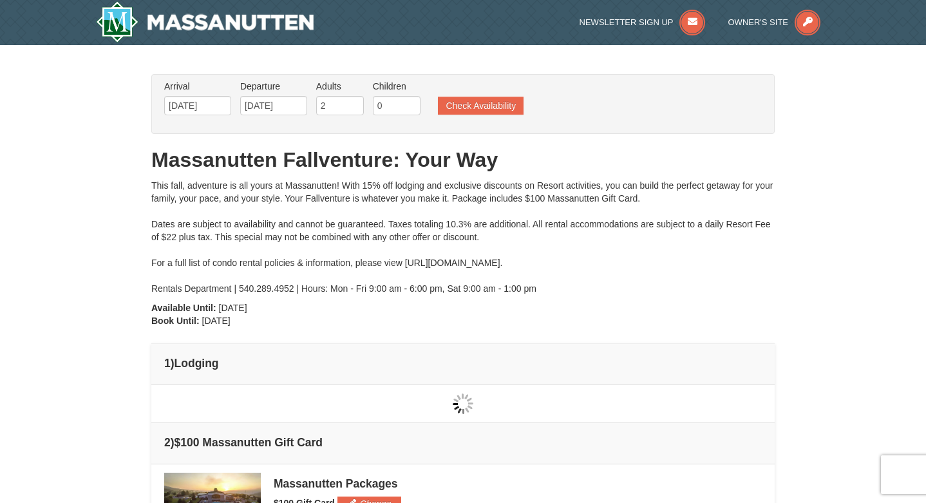
type input "[DATE]"
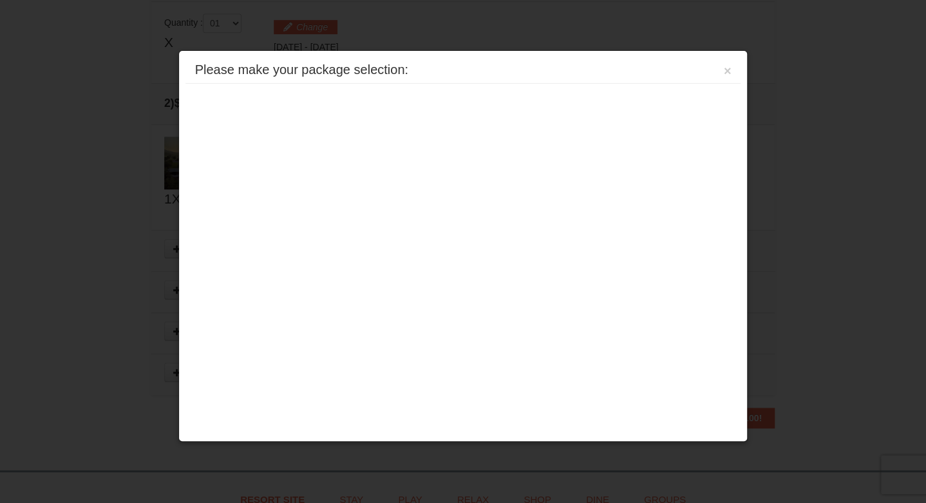
scroll to position [392, 0]
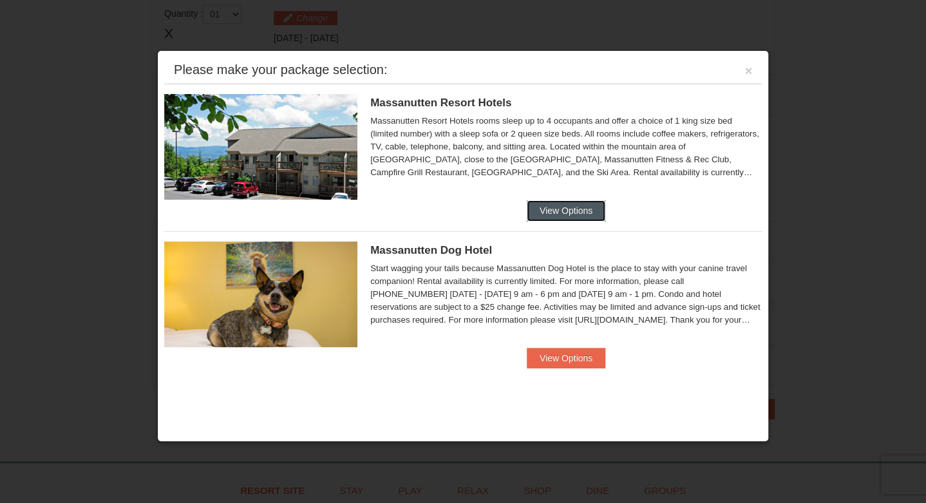
click at [564, 211] on button "View Options" at bounding box center [566, 210] width 79 height 21
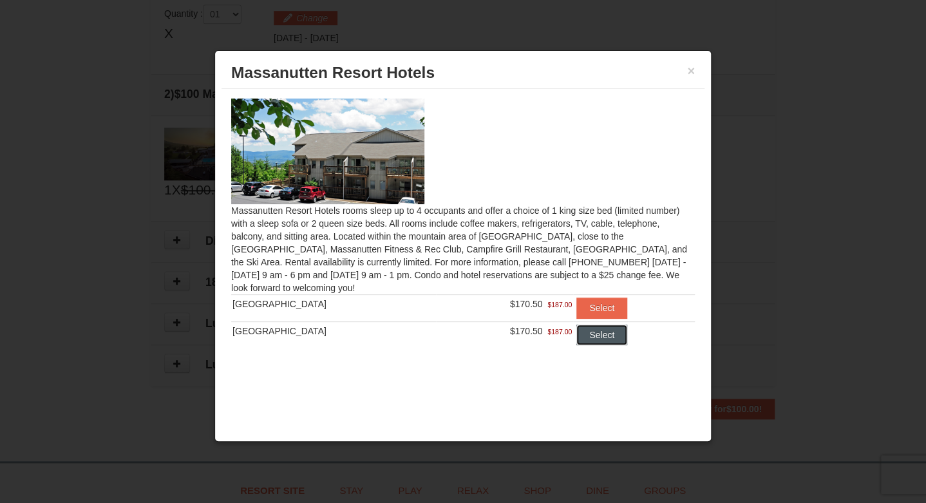
click at [595, 338] on button "Select" at bounding box center [602, 335] width 51 height 21
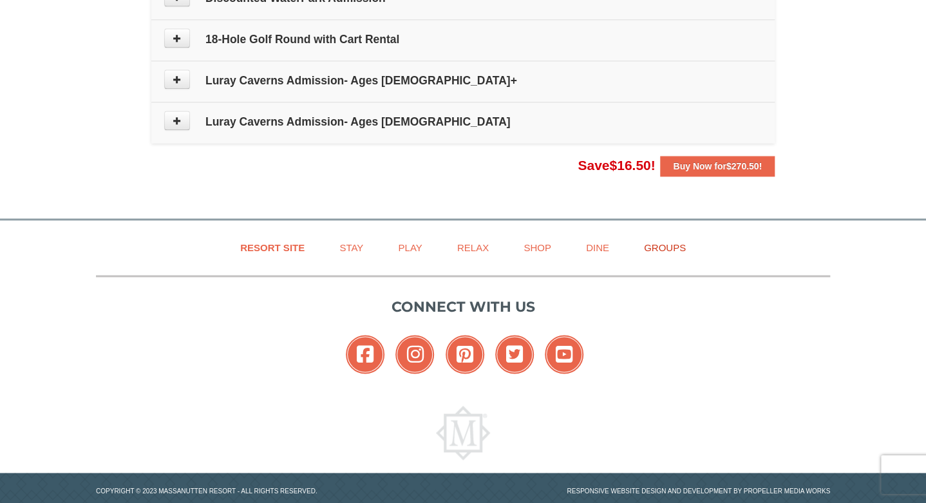
scroll to position [714, 0]
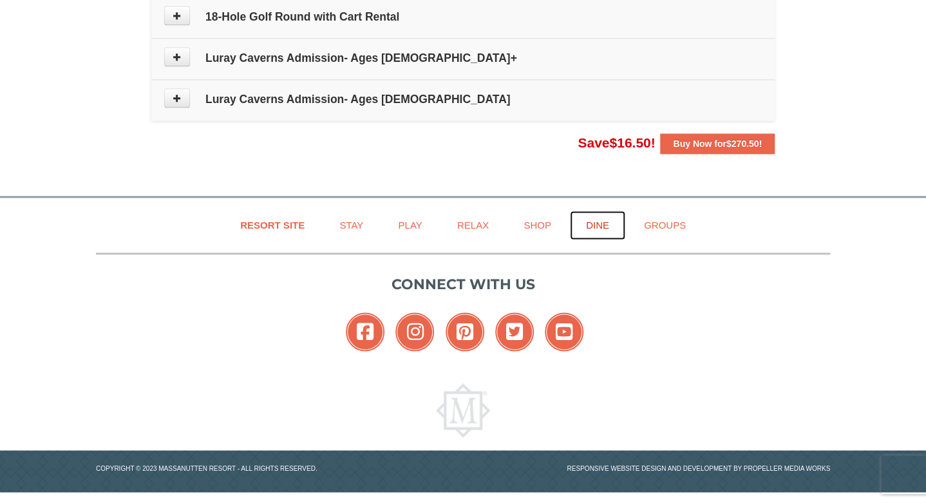
click at [598, 225] on link "Dine" at bounding box center [597, 225] width 55 height 29
